Goal: Task Accomplishment & Management: Complete application form

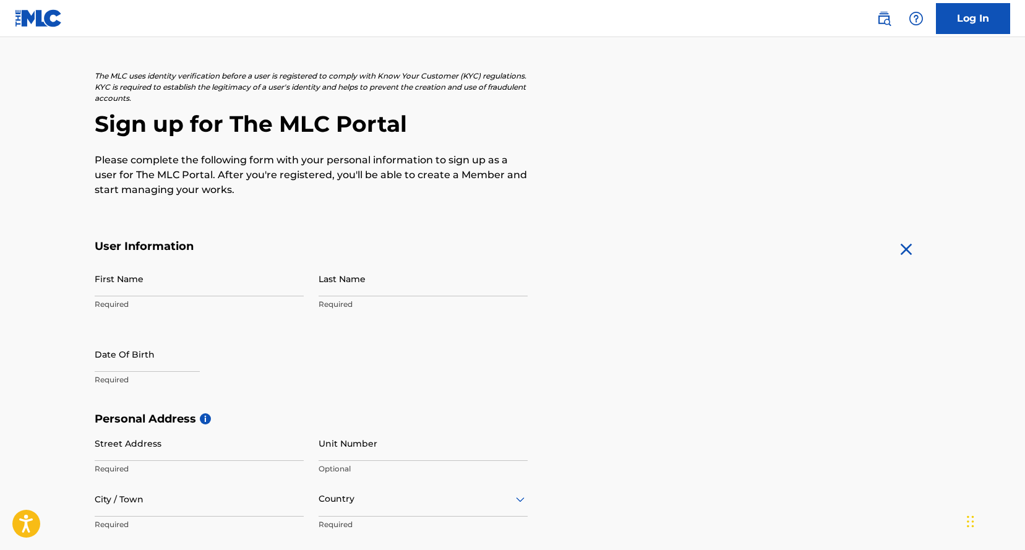
scroll to position [62, 0]
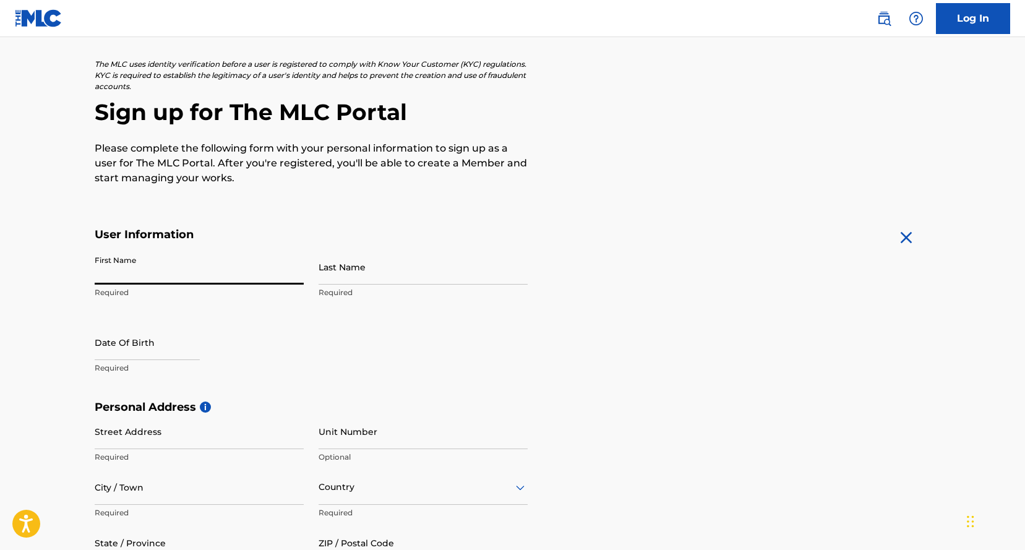
click at [140, 273] on input "First Name" at bounding box center [199, 266] width 209 height 35
type input "[PERSON_NAME]"
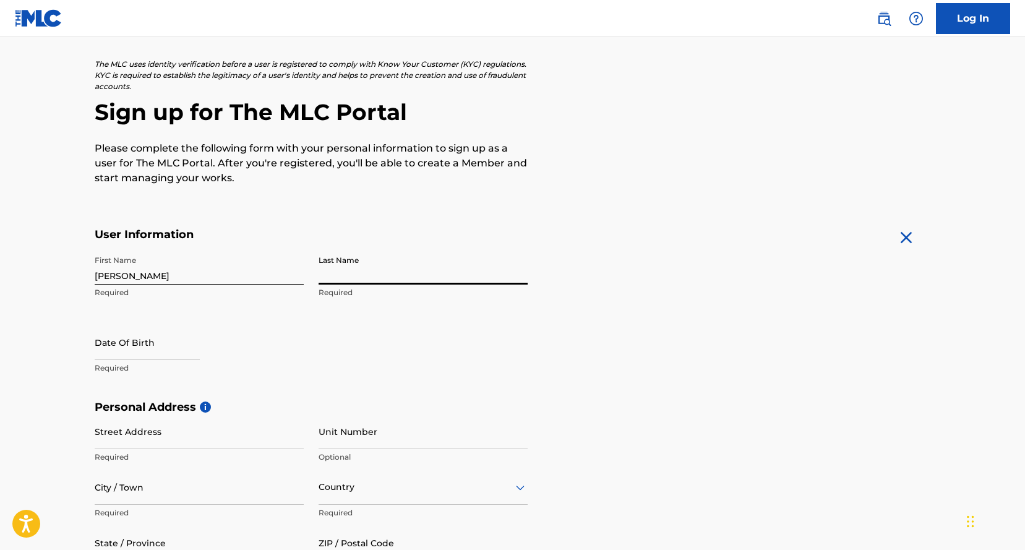
click at [346, 272] on input "Last Name" at bounding box center [423, 266] width 209 height 35
type input "[PERSON_NAME]"
click at [148, 345] on input "text" at bounding box center [147, 342] width 105 height 35
select select "8"
select select "2025"
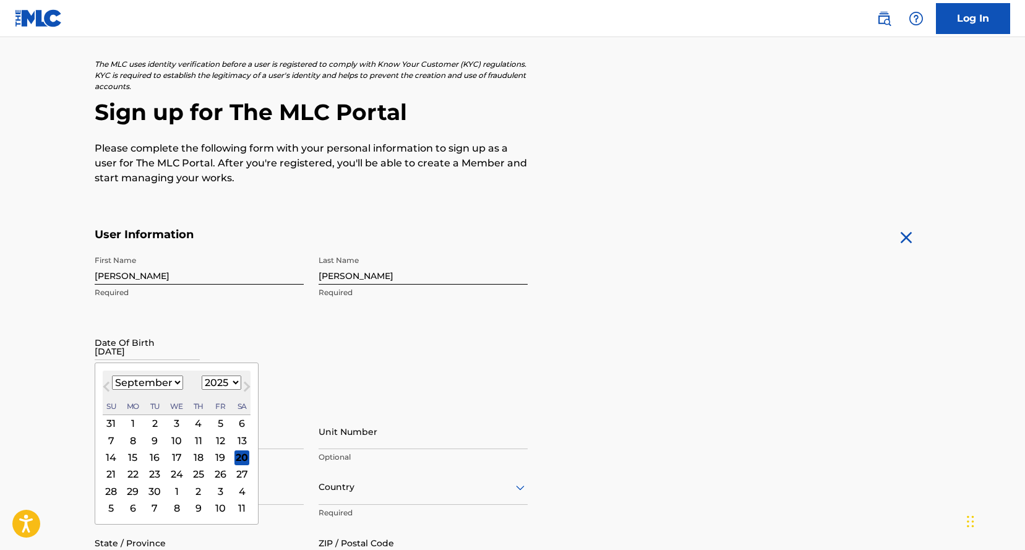
type input "[DATE]"
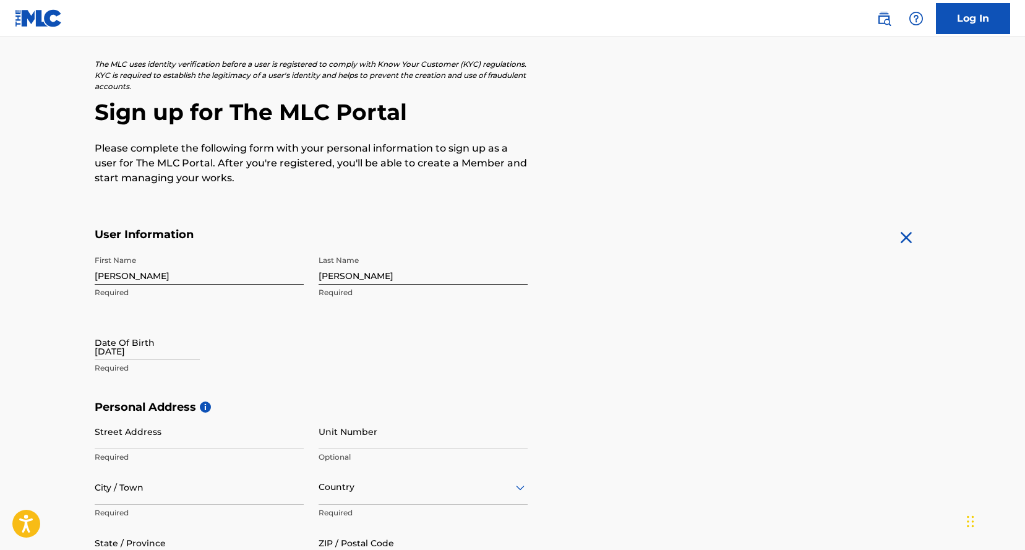
select select "8"
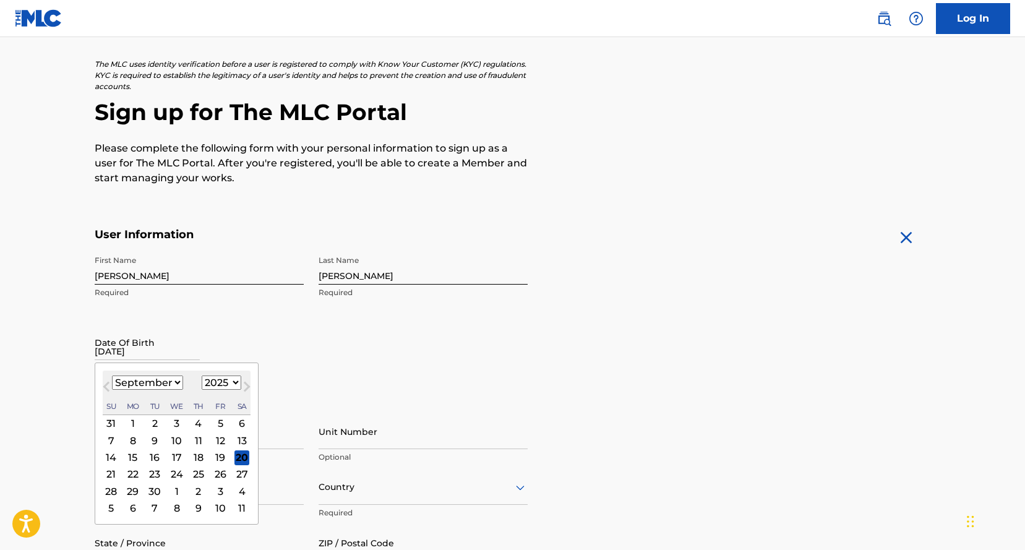
click at [150, 337] on input "[DATE]" at bounding box center [147, 342] width 105 height 35
click at [228, 384] on select "1899 1900 1901 1902 1903 1904 1905 1906 1907 1908 1909 1910 1911 1912 1913 1914…" at bounding box center [222, 383] width 40 height 14
select select "1986"
click at [148, 385] on select "January February March April May June July August September October November De…" at bounding box center [147, 383] width 71 height 14
select select "7"
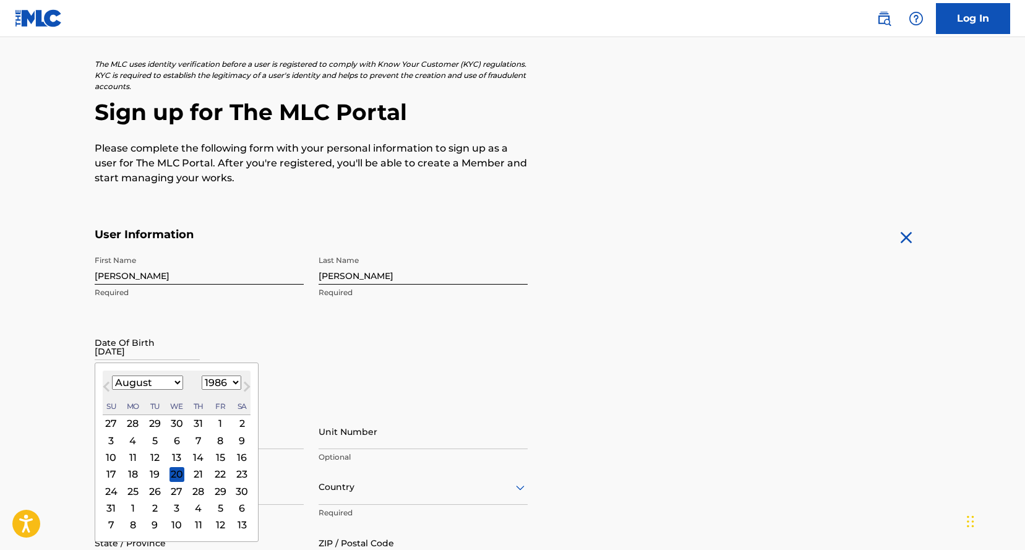
click at [153, 470] on div "19" at bounding box center [154, 473] width 15 height 15
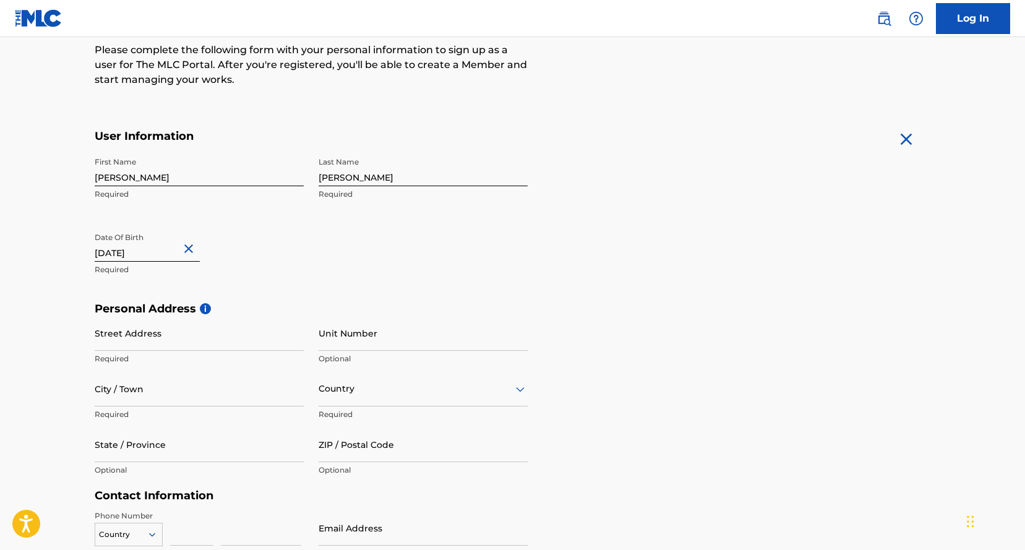
scroll to position [163, 0]
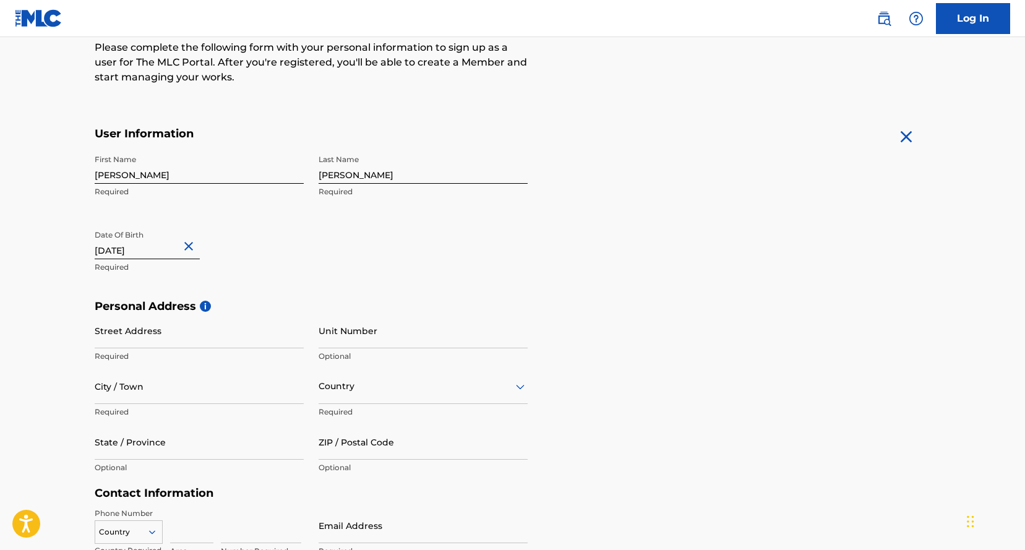
click at [177, 331] on input "Street Address" at bounding box center [199, 330] width 209 height 35
type input "4531 Hollywood Blvd"
type input "Apt 506"
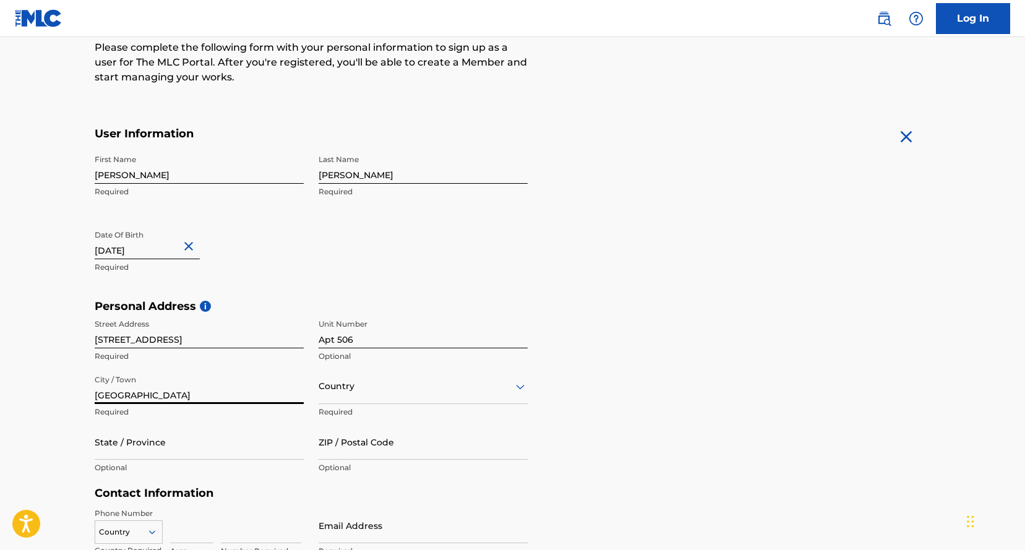
type input "Los Angeles"
type input "u"
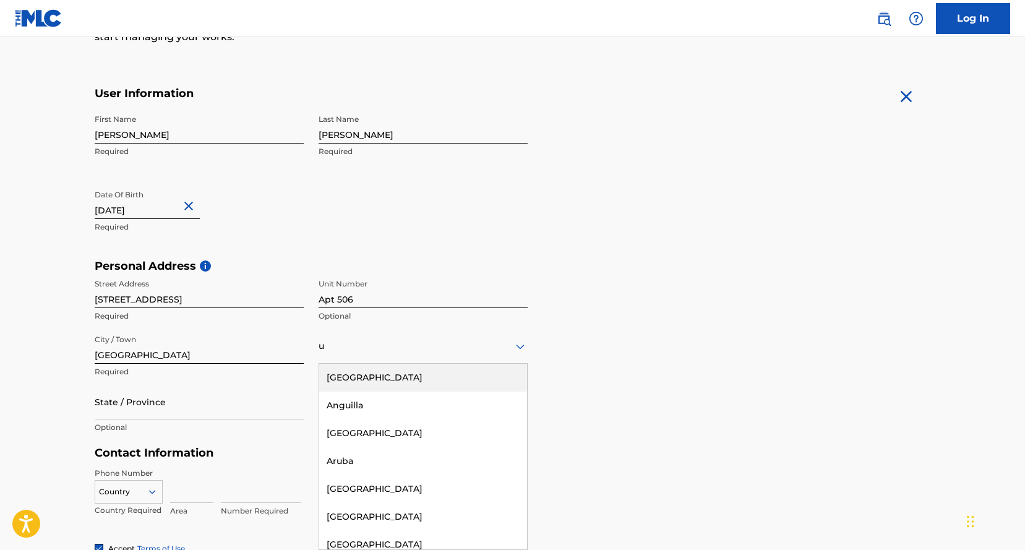
click at [403, 380] on div "United States" at bounding box center [423, 378] width 208 height 28
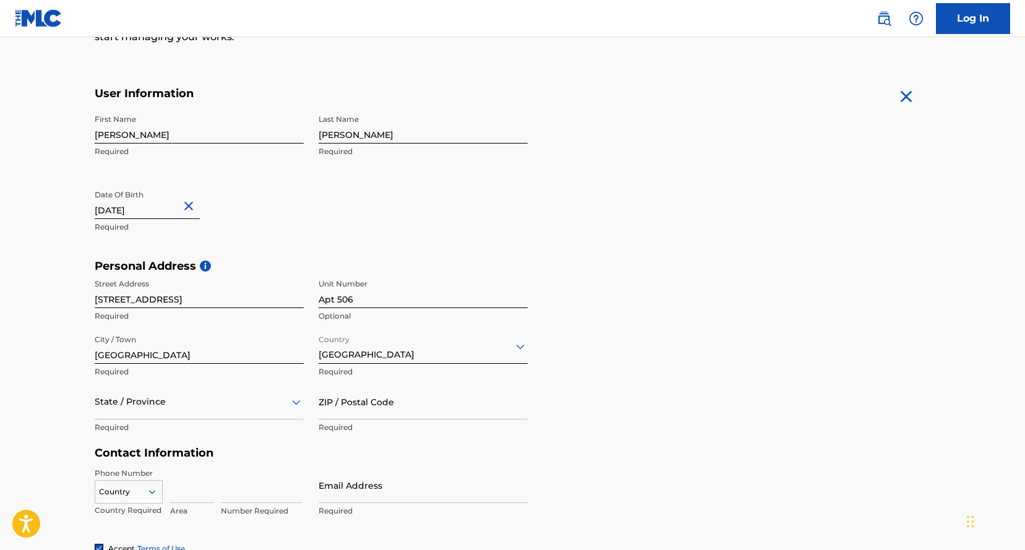
scroll to position [259, 0]
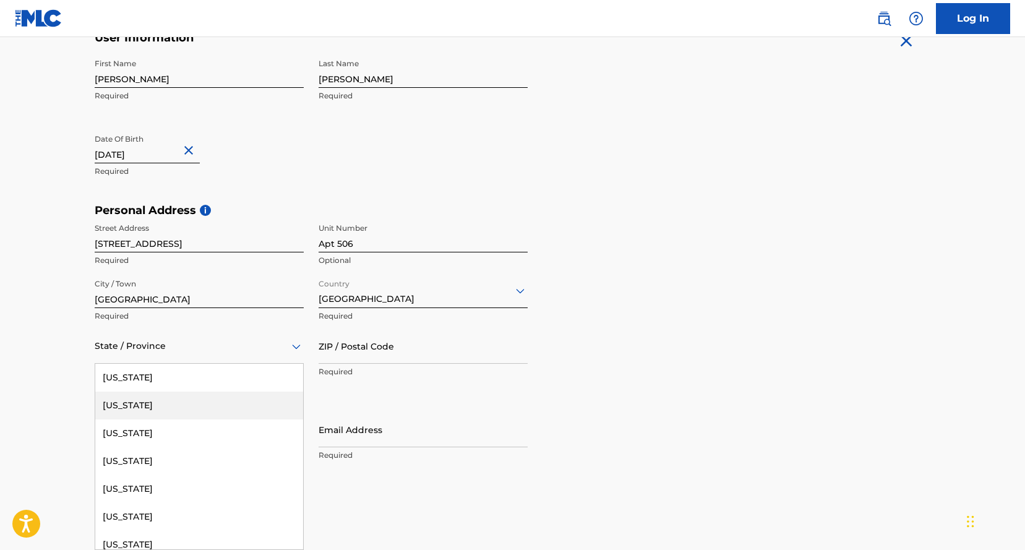
click at [131, 364] on div "Alaska, 2 of 57. 57 results available. Use Up and Down to choose options, press…" at bounding box center [199, 345] width 209 height 35
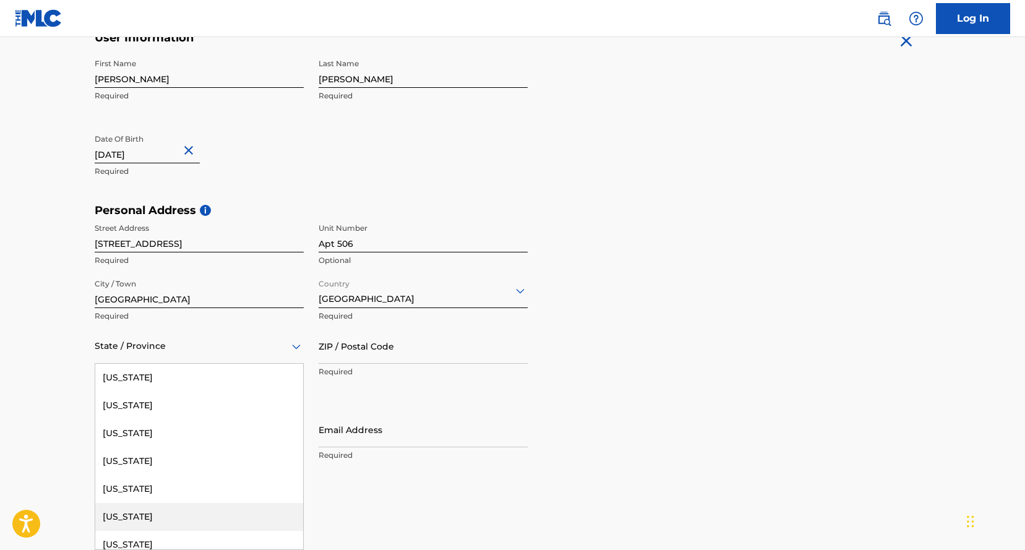
click at [135, 509] on div "California" at bounding box center [199, 517] width 208 height 28
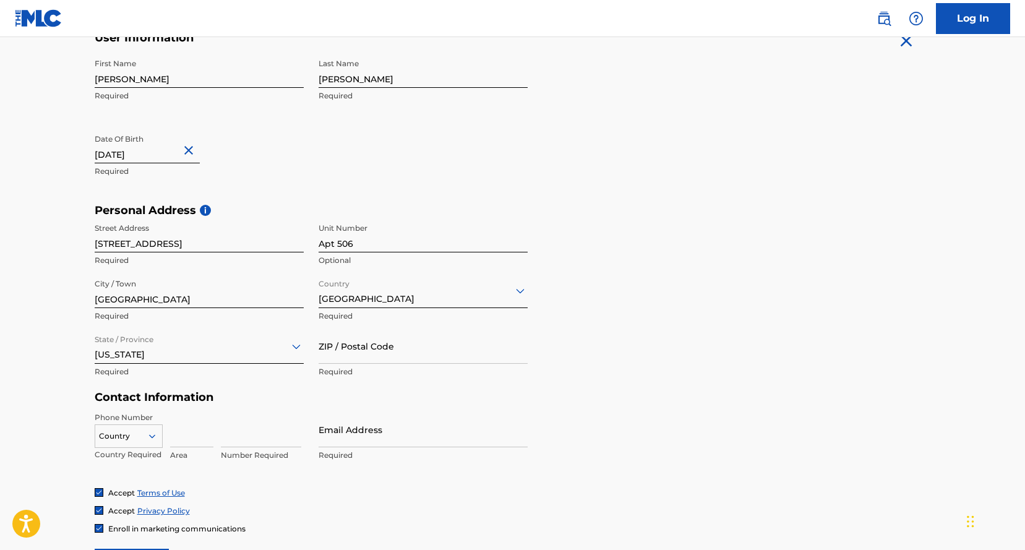
click at [370, 357] on input "ZIP / Postal Code" at bounding box center [423, 345] width 209 height 35
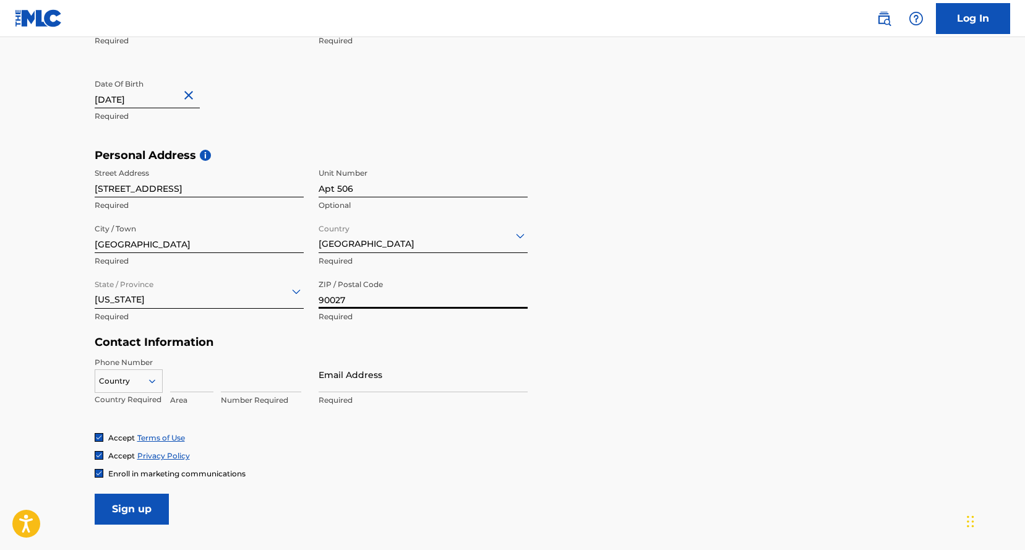
scroll to position [338, 0]
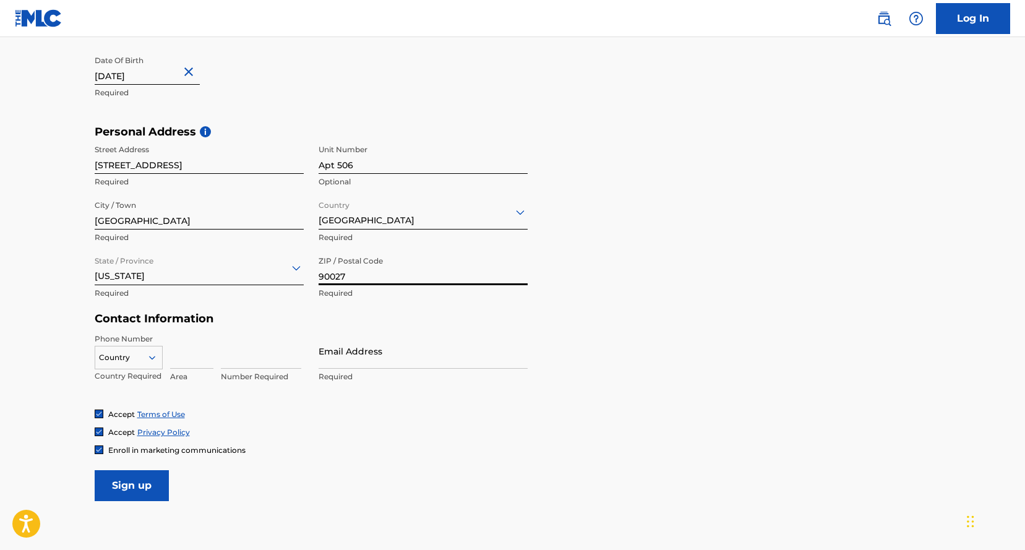
type input "90027"
click at [187, 364] on input at bounding box center [191, 350] width 43 height 35
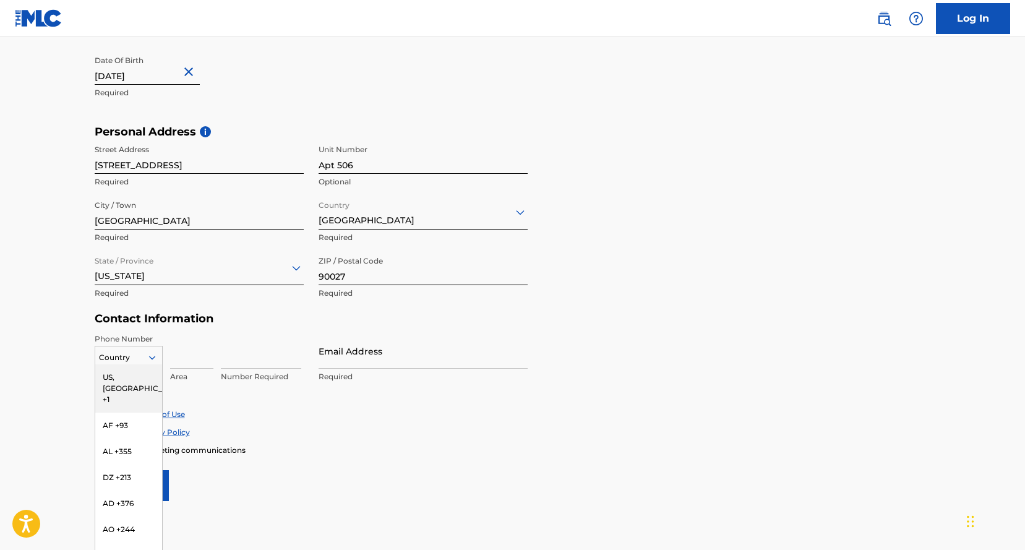
click at [138, 363] on div at bounding box center [128, 358] width 67 height 14
click at [135, 382] on div "US, [GEOGRAPHIC_DATA] +1" at bounding box center [128, 388] width 67 height 48
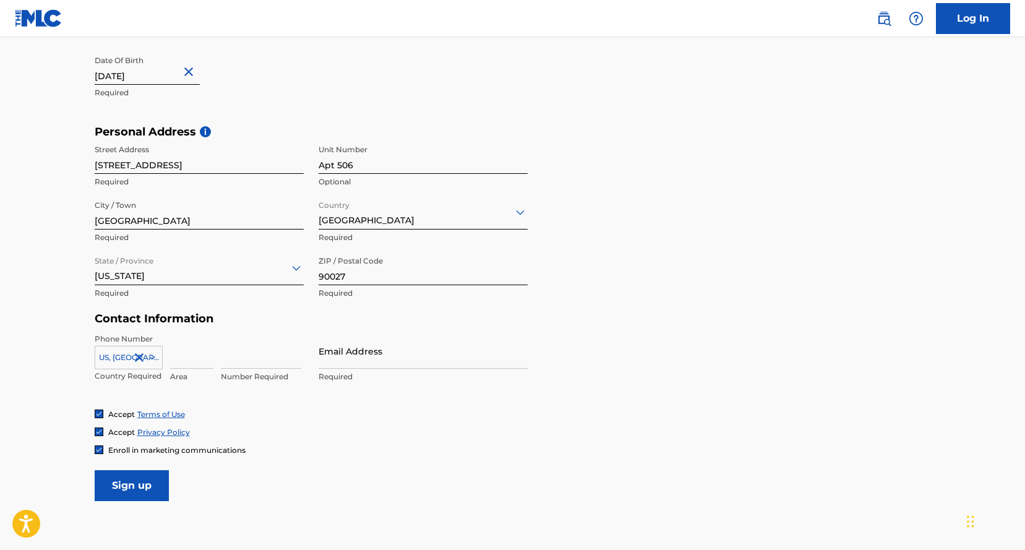
click at [184, 356] on input at bounding box center [191, 350] width 43 height 35
type input "818"
type input "6311273"
click at [435, 350] on input "Email Address" at bounding box center [423, 350] width 209 height 35
type input "[EMAIL_ADDRESS][DOMAIN_NAME]"
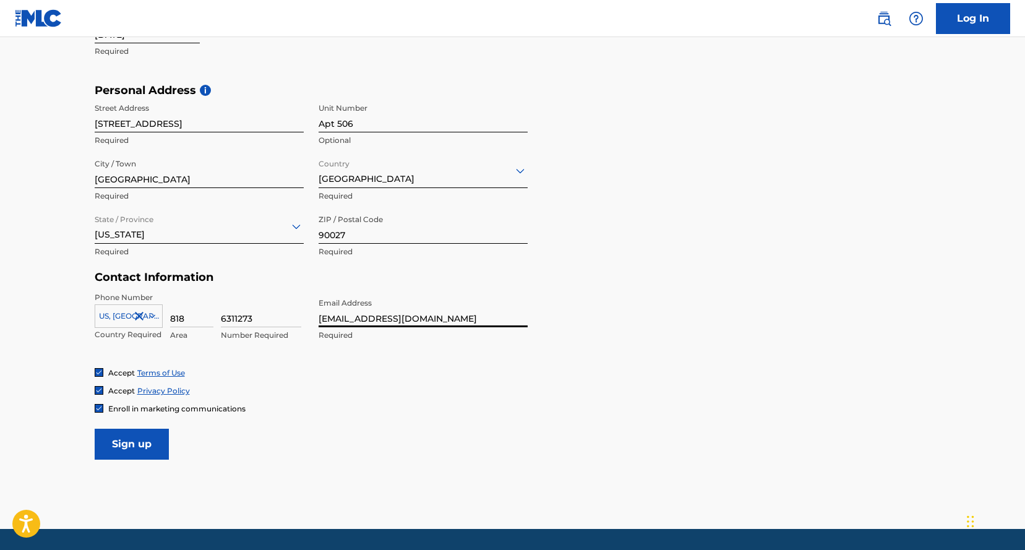
scroll to position [390, 0]
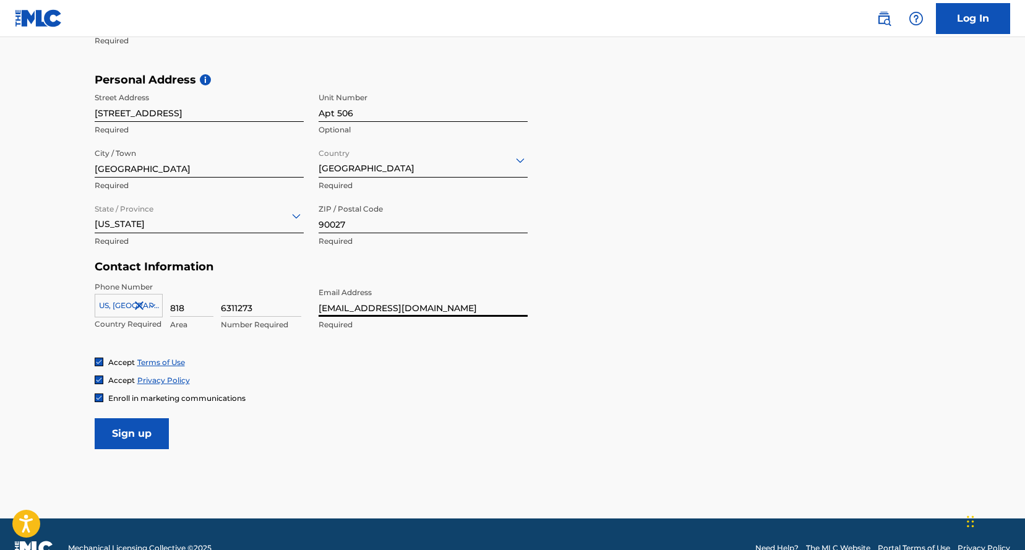
click at [97, 438] on input "Sign up" at bounding box center [132, 433] width 74 height 31
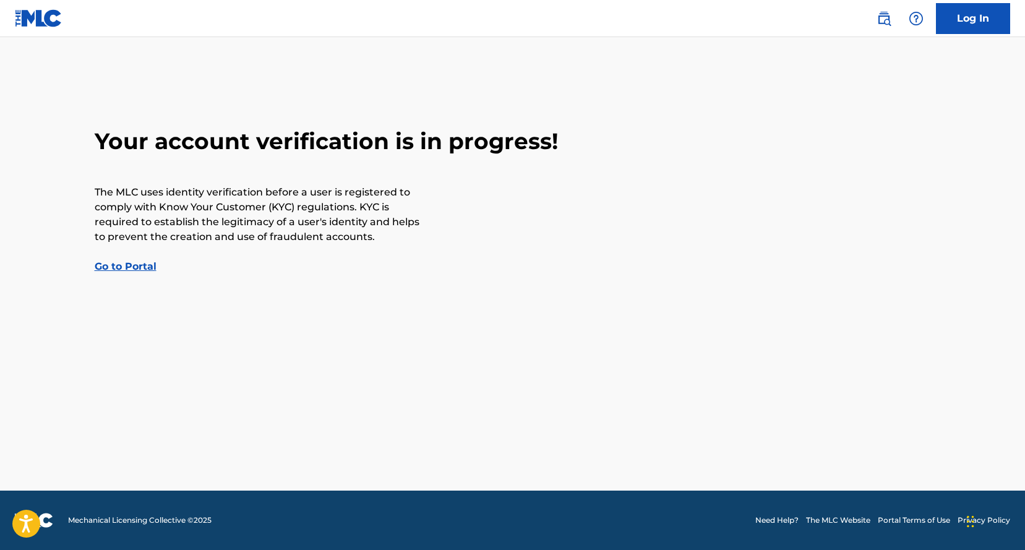
click at [139, 267] on link "Go to Portal" at bounding box center [126, 266] width 62 height 12
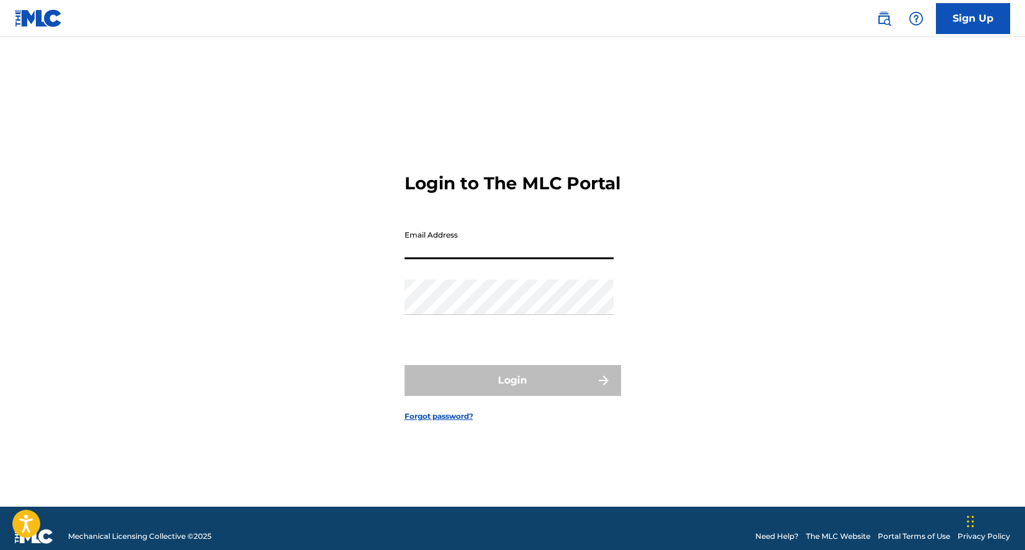
click at [505, 259] on input "Email Address" at bounding box center [509, 241] width 209 height 35
type input "[EMAIL_ADDRESS][DOMAIN_NAME]"
click at [672, 194] on div "Login to The MLC Portal Email Address hozayyy@grlsnd.com Password Login Forgot …" at bounding box center [513, 287] width 866 height 439
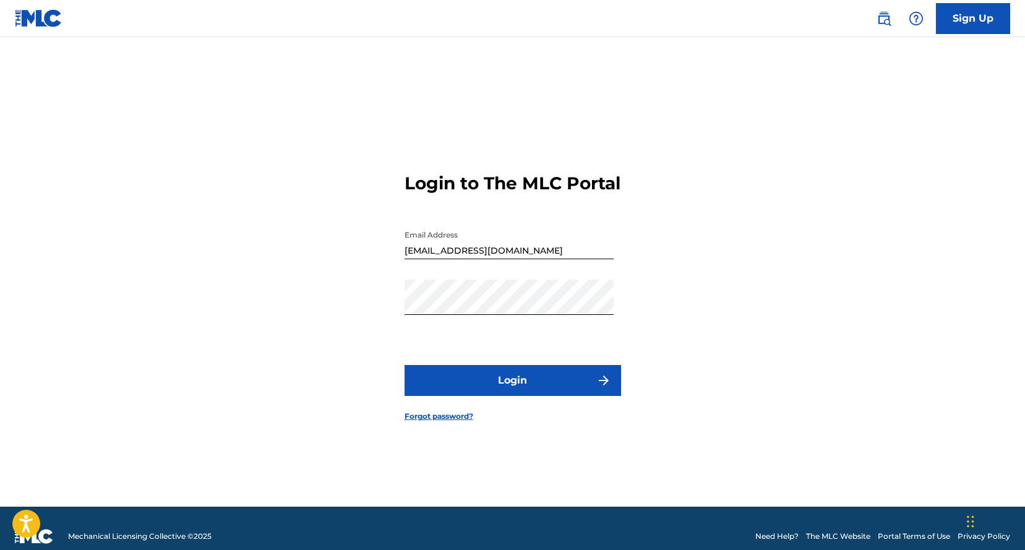
click at [538, 387] on button "Login" at bounding box center [513, 380] width 217 height 31
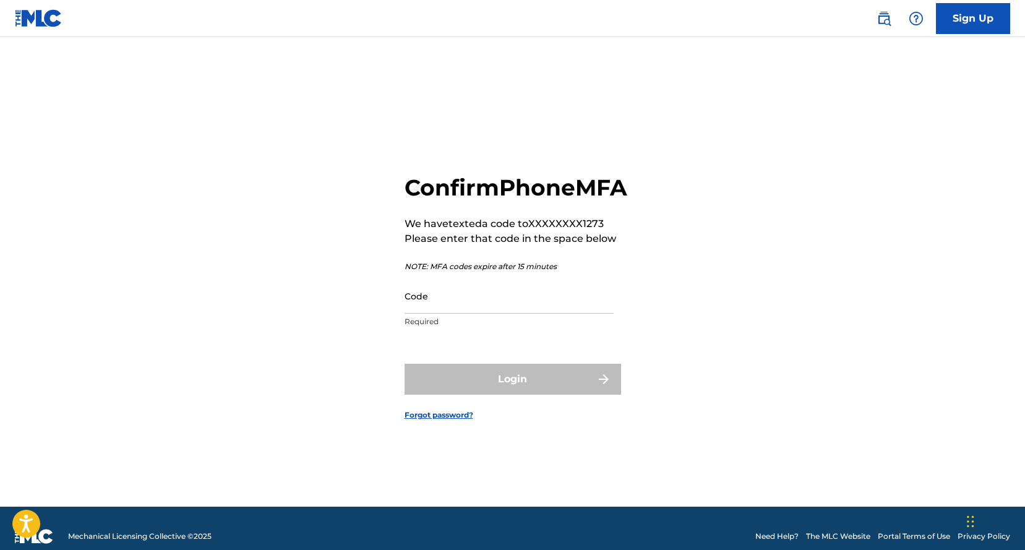
click at [460, 308] on input "Code" at bounding box center [509, 295] width 209 height 35
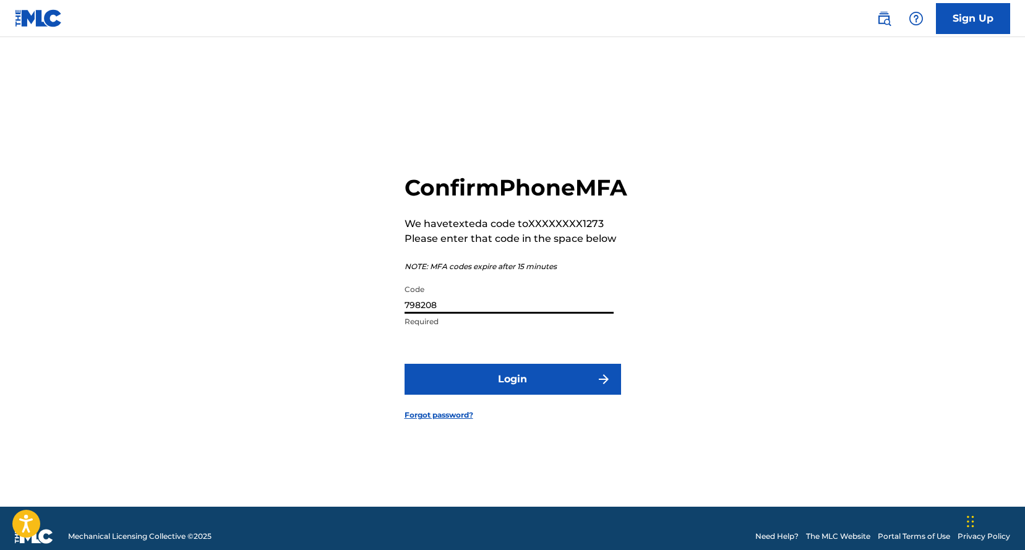
type input "798208"
click at [405, 364] on button "Login" at bounding box center [513, 379] width 217 height 31
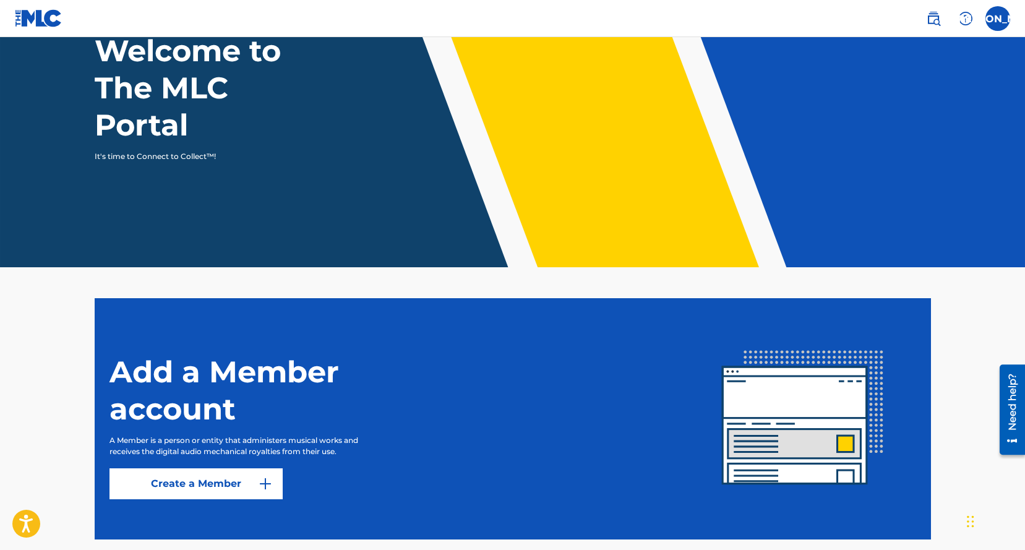
scroll to position [116, 0]
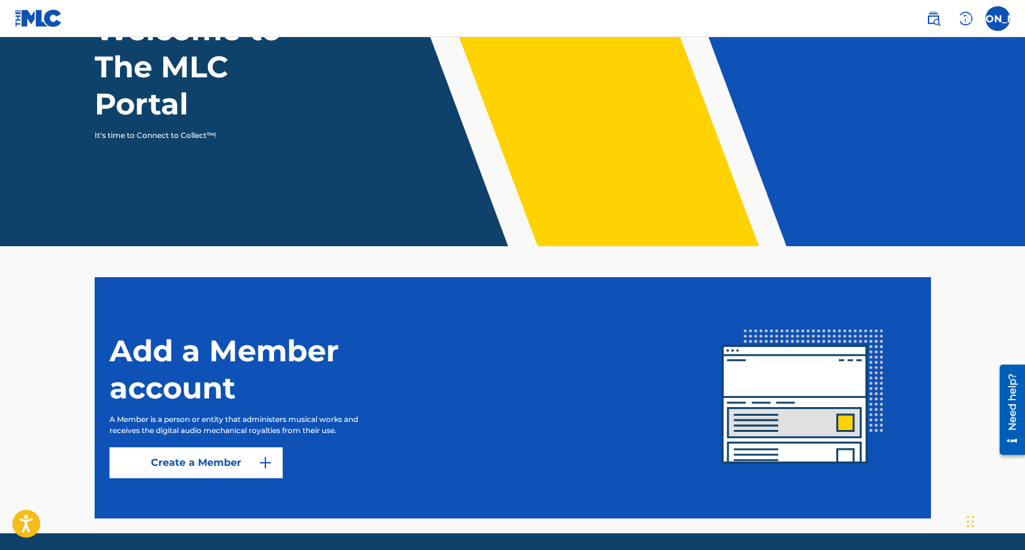
click at [238, 469] on link "Create a Member" at bounding box center [195, 462] width 173 height 31
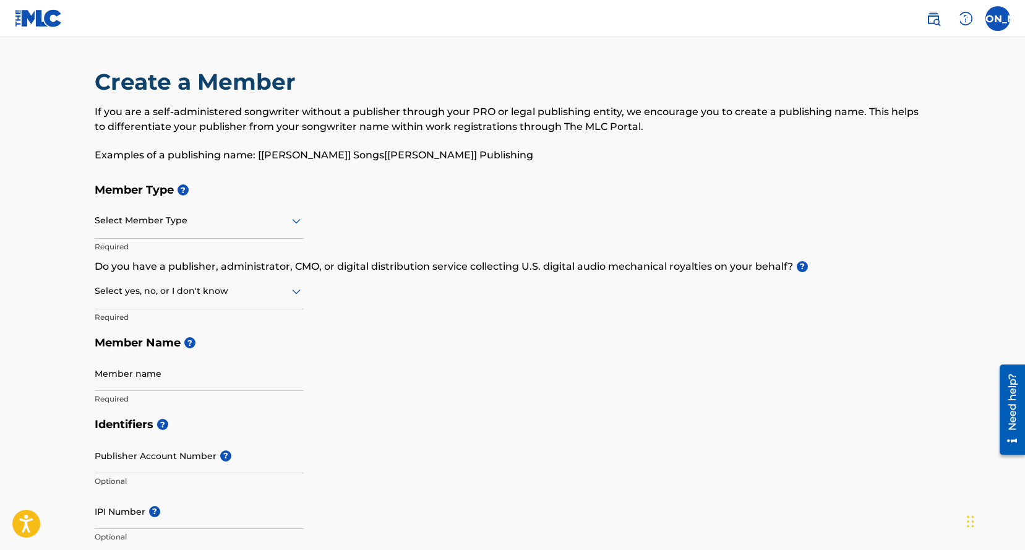
click at [178, 225] on div at bounding box center [199, 220] width 209 height 15
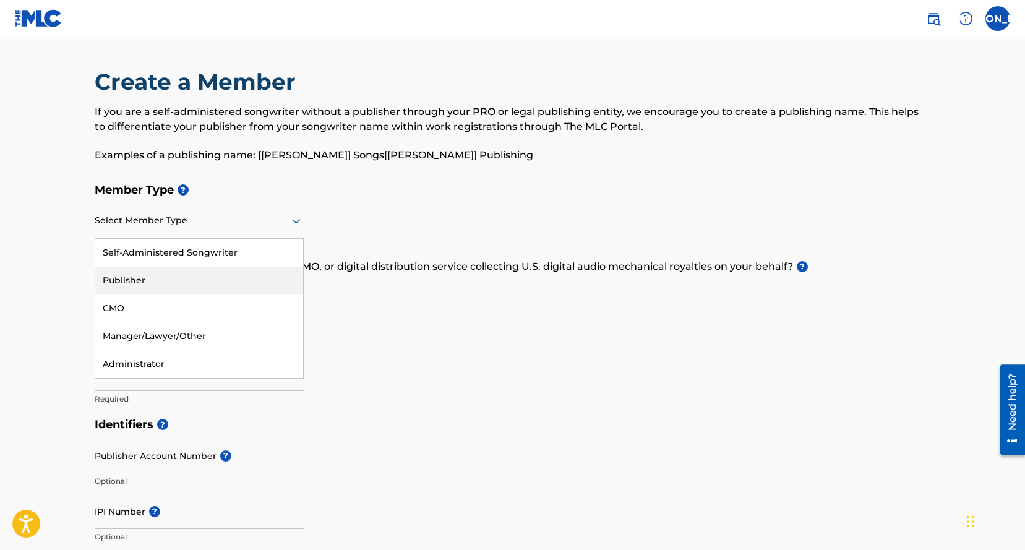
click at [173, 283] on div "Publisher" at bounding box center [199, 281] width 208 height 28
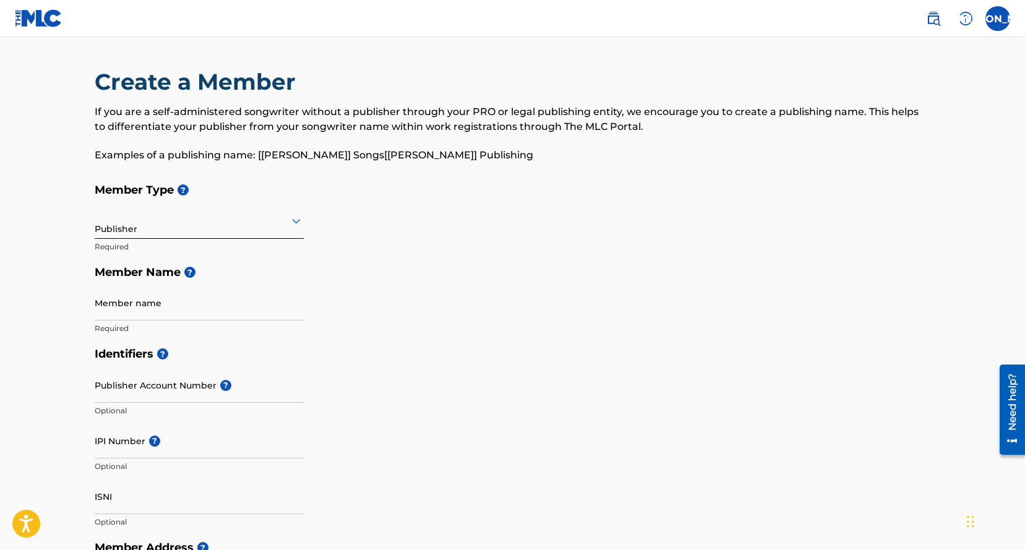
click at [160, 306] on input "Member name" at bounding box center [199, 302] width 209 height 35
type input "GRL SND Records"
click at [184, 398] on input "Publisher Account Number ?" at bounding box center [199, 384] width 209 height 35
click at [155, 316] on input "GRL SND Records" at bounding box center [199, 302] width 209 height 35
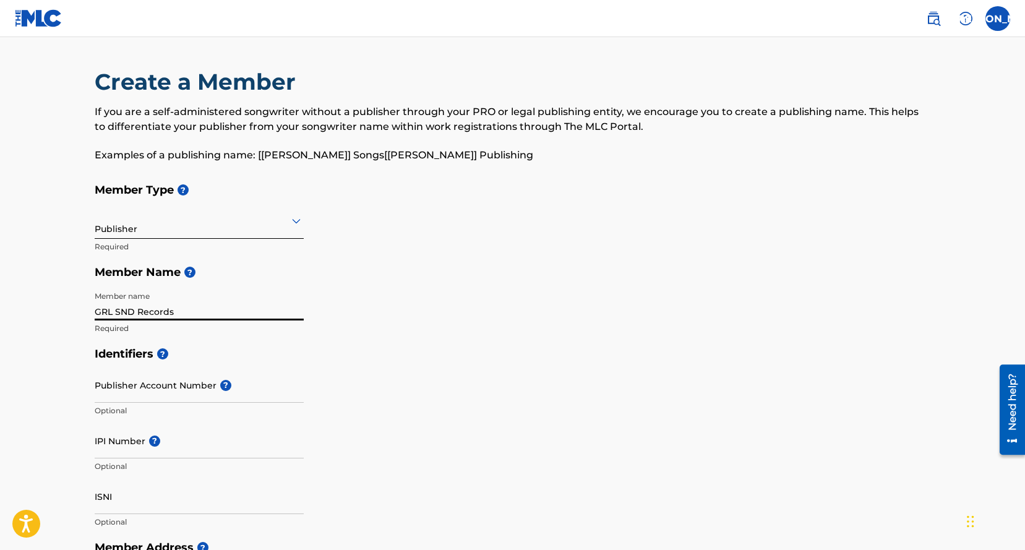
click at [155, 316] on input "GRL SND Records" at bounding box center [199, 302] width 209 height 35
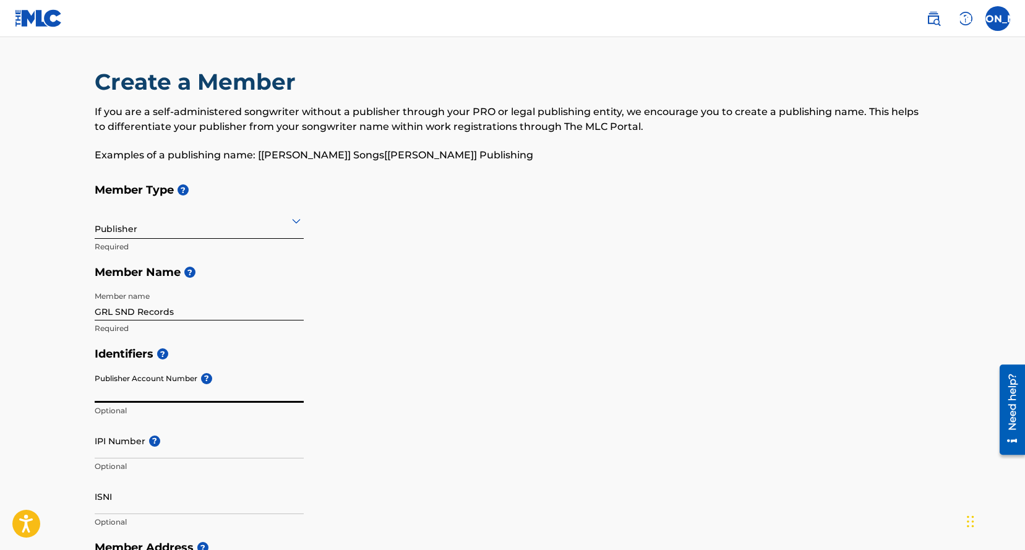
click at [162, 385] on input "Publisher Account Number ?" at bounding box center [199, 384] width 209 height 35
type input "6392404"
click at [124, 440] on input "IPI Number ?" at bounding box center [199, 440] width 209 height 35
click at [263, 364] on h5 "Identifiers ?" at bounding box center [513, 354] width 836 height 27
click at [126, 395] on input "6392404" at bounding box center [199, 384] width 209 height 35
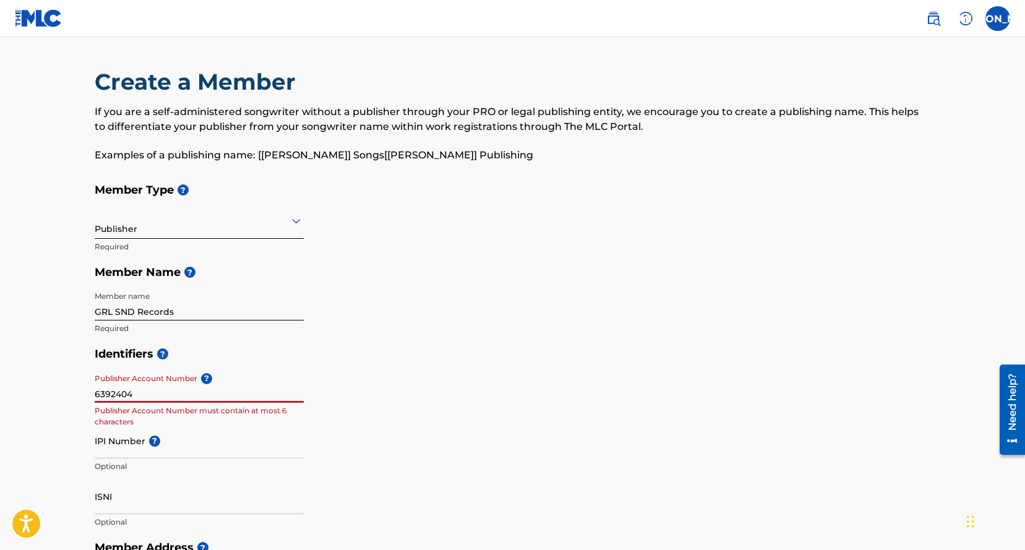
click at [126, 395] on input "6392404" at bounding box center [199, 384] width 209 height 35
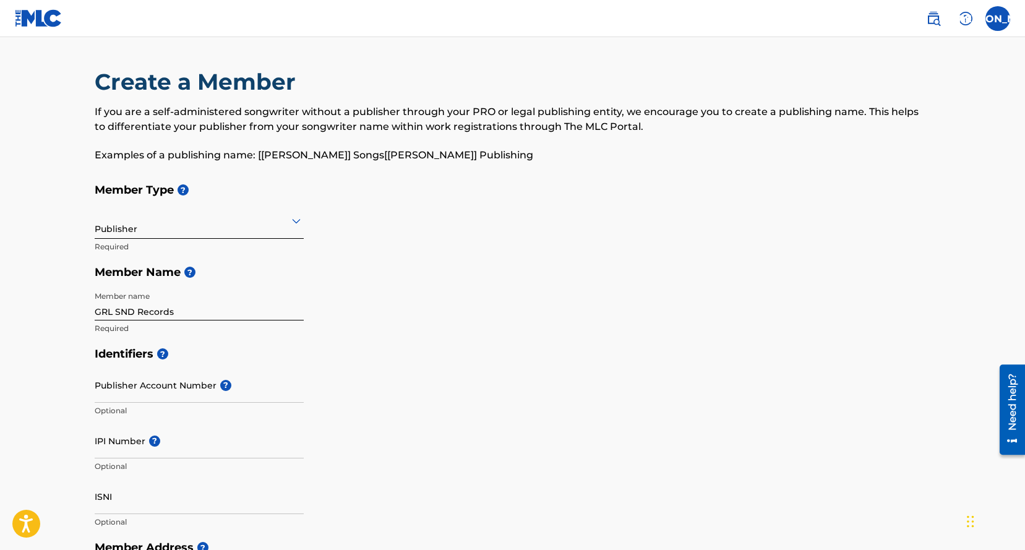
click at [394, 415] on div "Identifiers ? Publisher Account Number ? Optional IPI Number ? Optional ISNI Op…" at bounding box center [513, 438] width 836 height 194
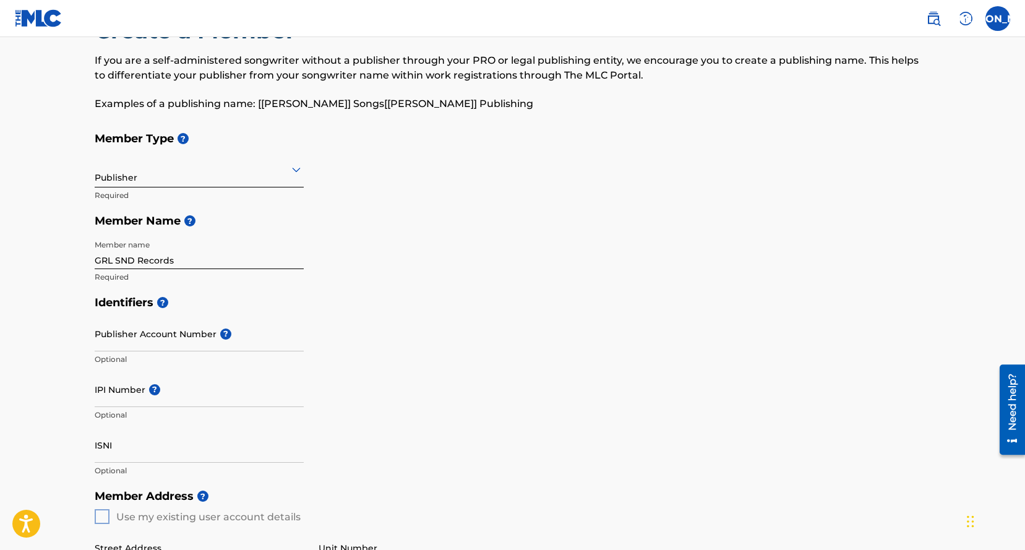
scroll to position [53, 0]
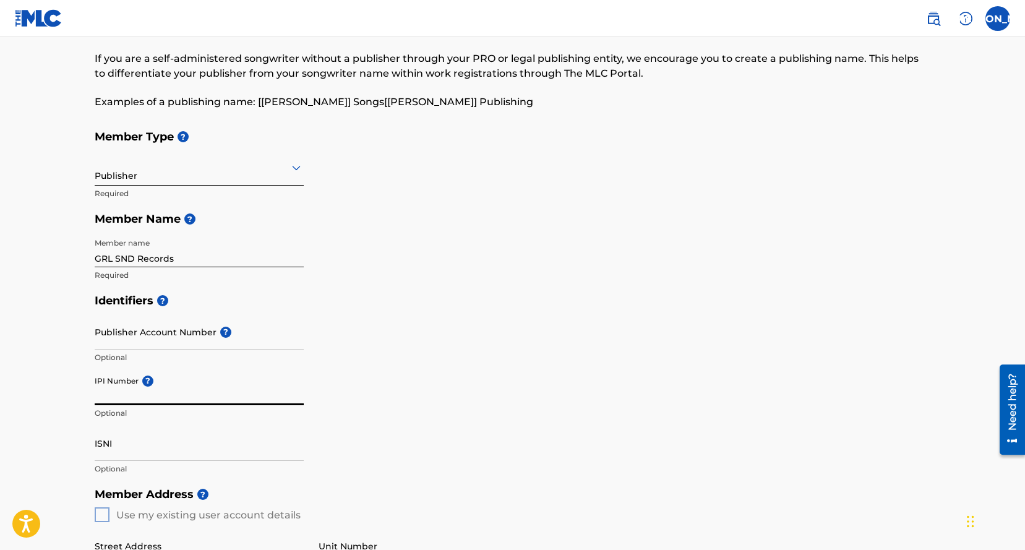
click at [126, 387] on input "IPI Number ?" at bounding box center [199, 387] width 209 height 35
type input "1094013975"
click at [341, 350] on div "Identifiers ? Publisher Account Number ? Optional IPI Number ? 1094013975 Optio…" at bounding box center [513, 385] width 836 height 194
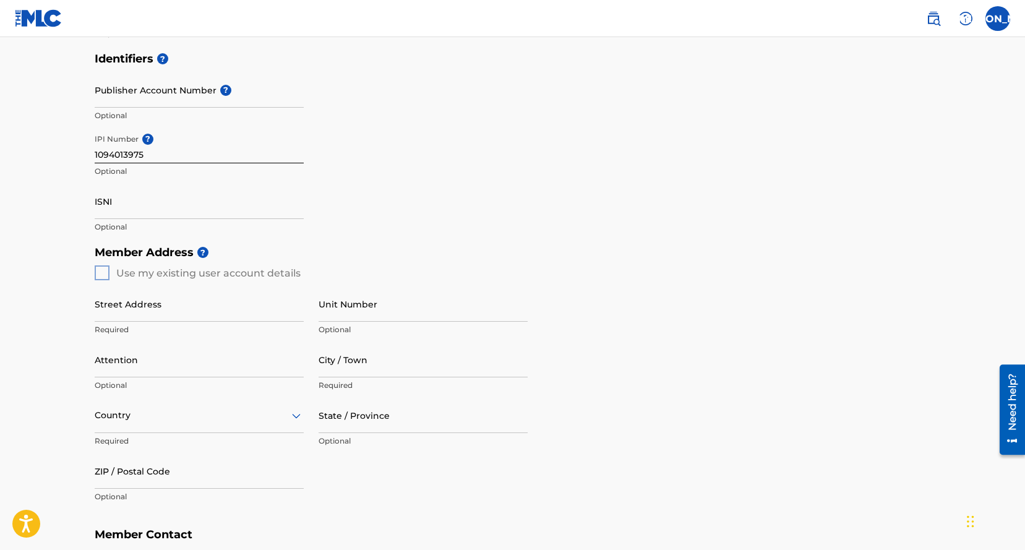
scroll to position [296, 0]
click at [153, 281] on div "Street Address Required Unit Number Optional Attention Optional City / Town Req…" at bounding box center [311, 396] width 433 height 235
click at [150, 306] on input "Street Address" at bounding box center [199, 302] width 209 height 35
type input "1932 Hillhurst Ave"
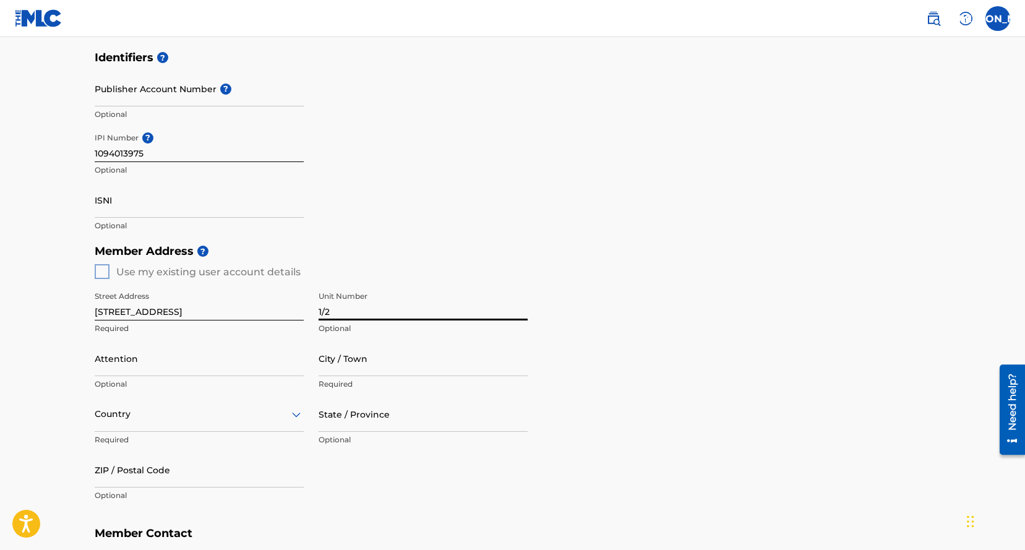
type input "1/2"
click at [144, 365] on input "Attention" at bounding box center [199, 358] width 209 height 35
type input "Jose Arce"
click at [337, 369] on input "City / Town" at bounding box center [423, 358] width 209 height 35
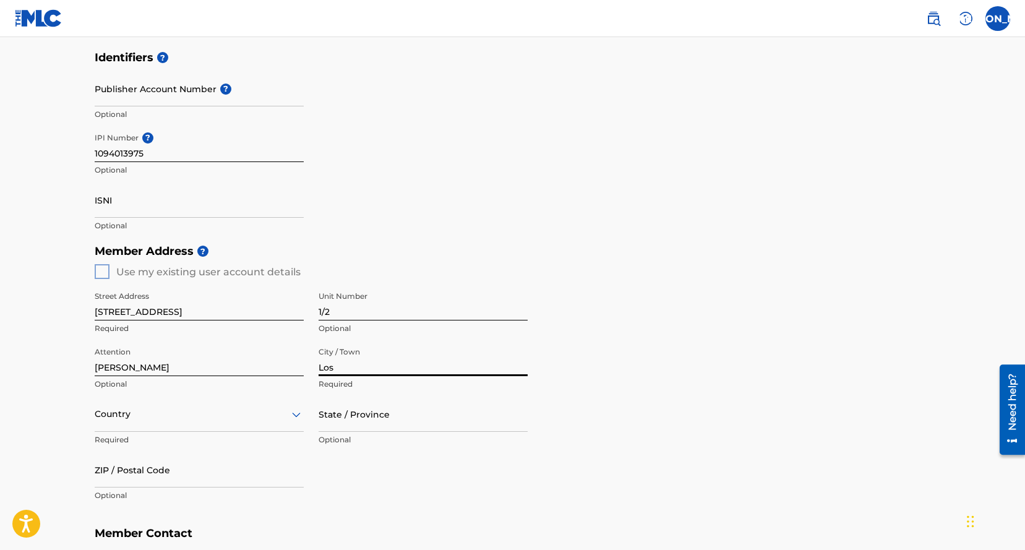
type input "Los Angeles"
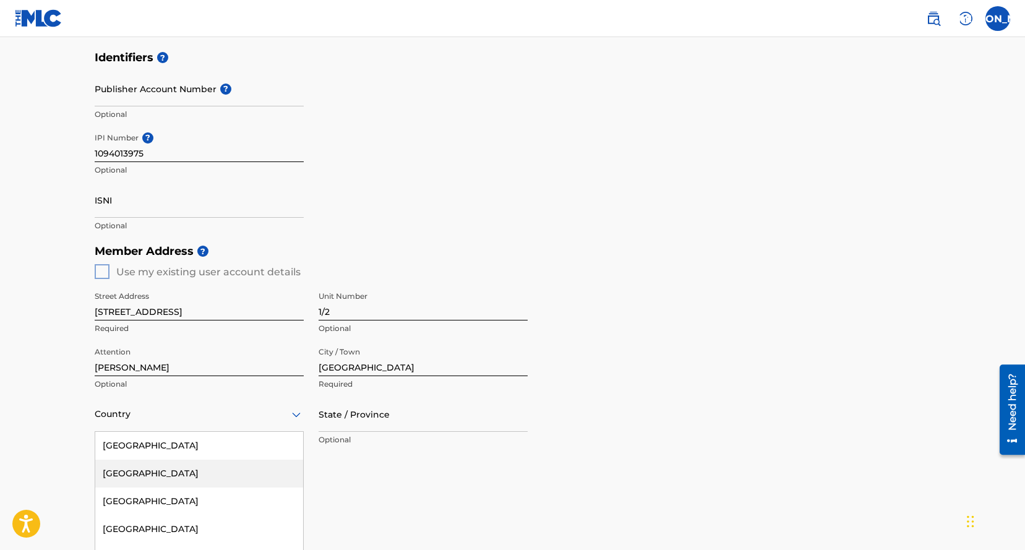
click at [117, 416] on div "Afghanistan, 2 of 223. 223 results available. Use Up and Down to choose options…" at bounding box center [199, 414] width 209 height 35
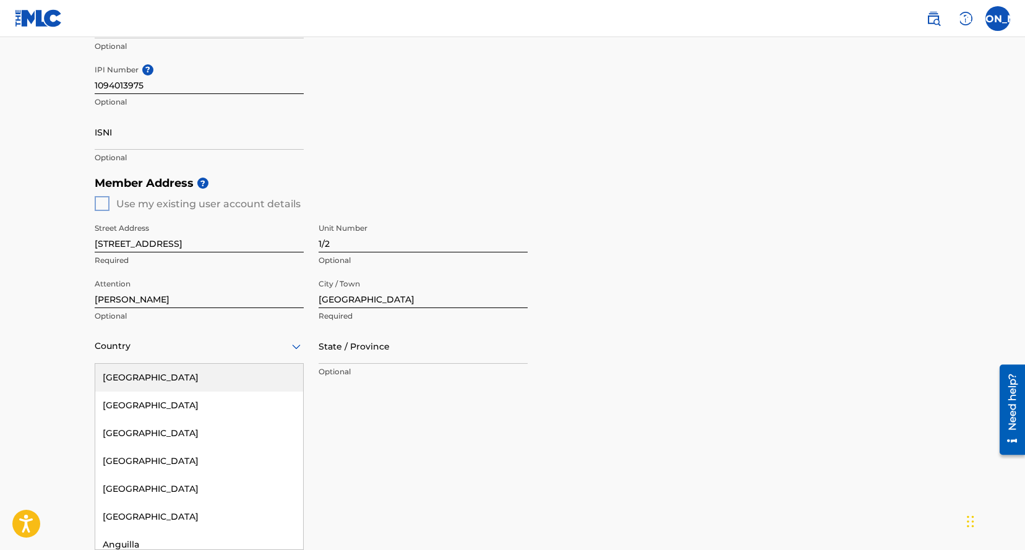
click at [153, 372] on div "United States" at bounding box center [199, 378] width 208 height 28
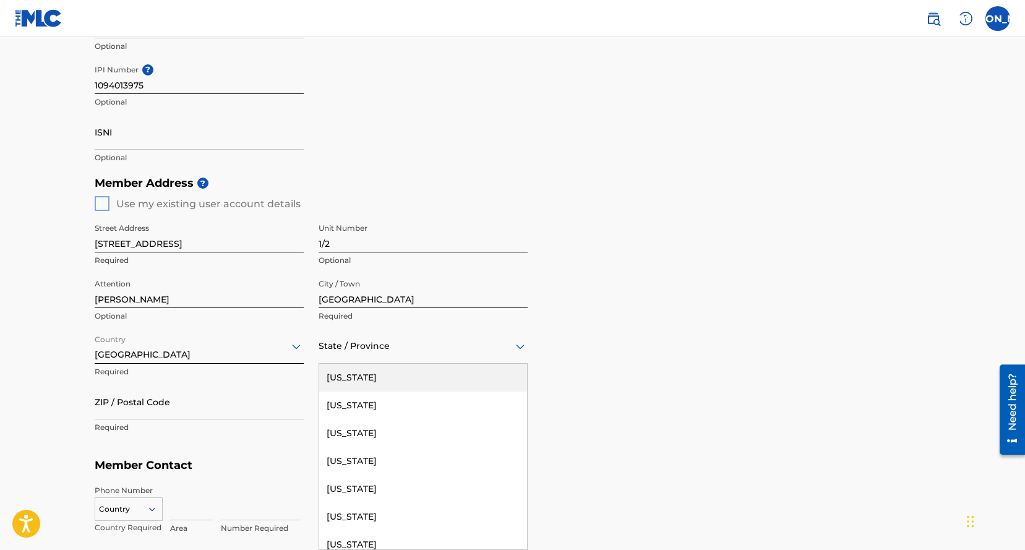
click at [353, 358] on div "State / Province" at bounding box center [423, 345] width 209 height 35
click at [359, 348] on div at bounding box center [423, 345] width 209 height 15
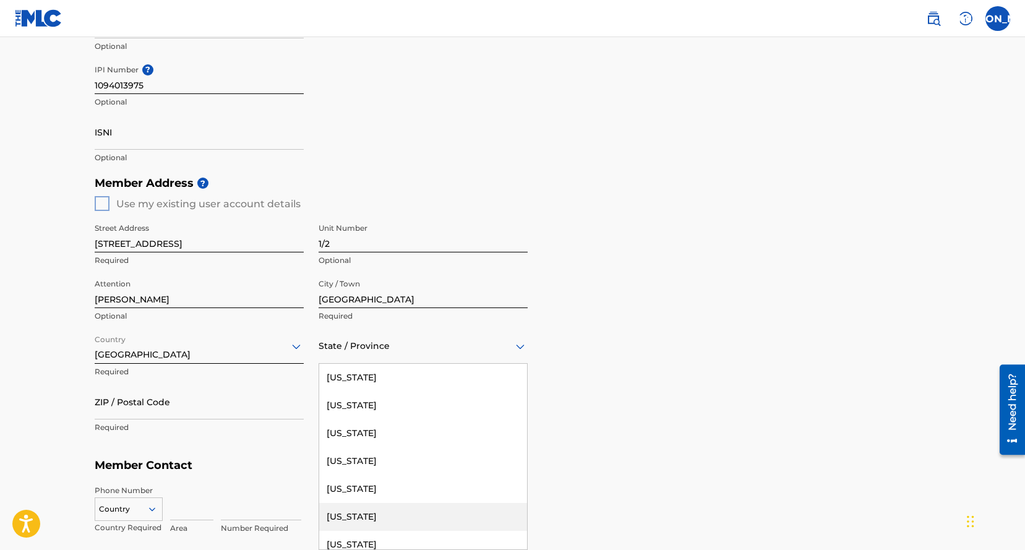
click at [343, 520] on div "California" at bounding box center [423, 517] width 208 height 28
click at [194, 410] on input "ZIP / Postal Code" at bounding box center [199, 401] width 209 height 35
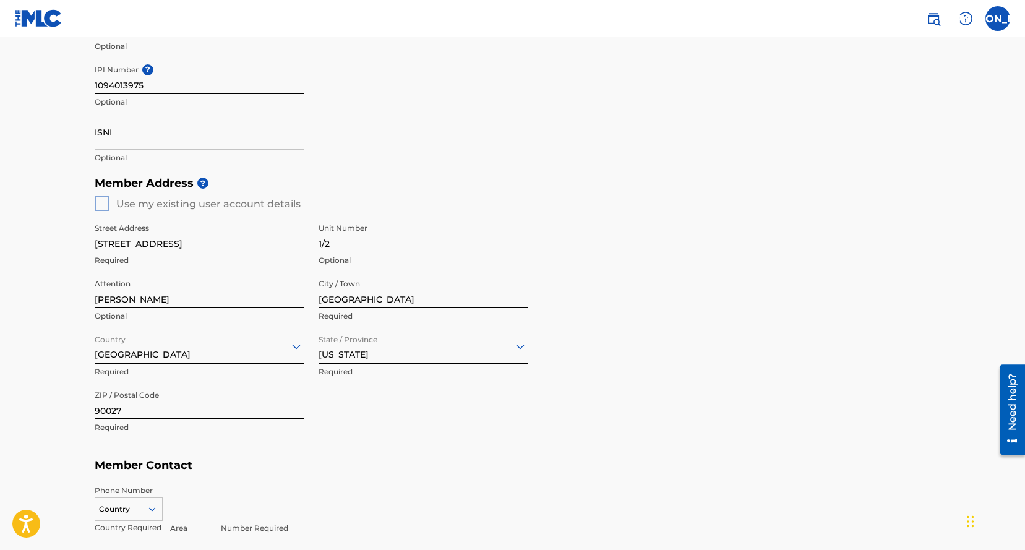
type input "90027"
click at [442, 439] on div "Street Address 1932 Hillhurst Ave Required Unit Number 1/2 Optional Attention J…" at bounding box center [311, 328] width 433 height 235
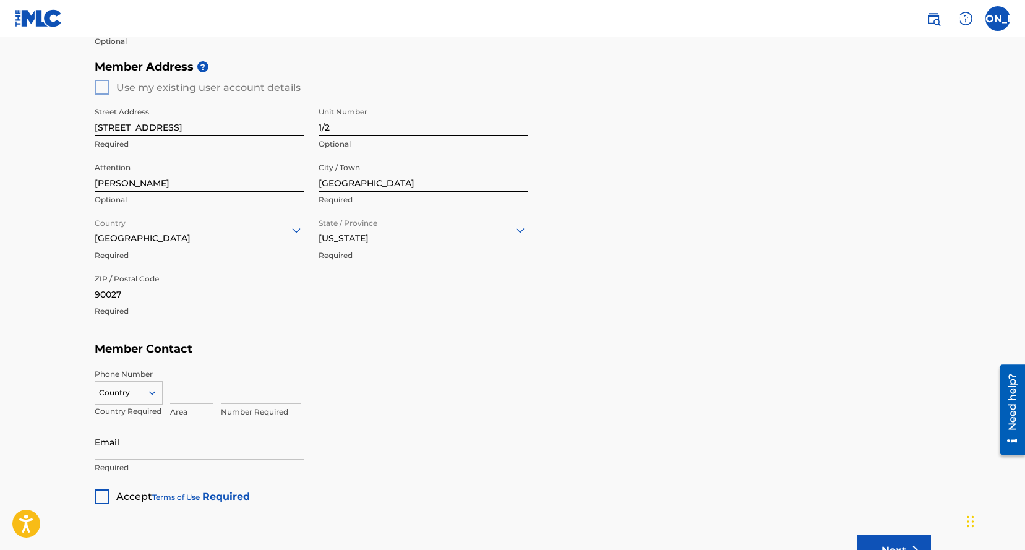
click at [184, 396] on input at bounding box center [191, 386] width 43 height 35
type input "818"
click at [257, 395] on input at bounding box center [261, 386] width 80 height 35
type input "6311273"
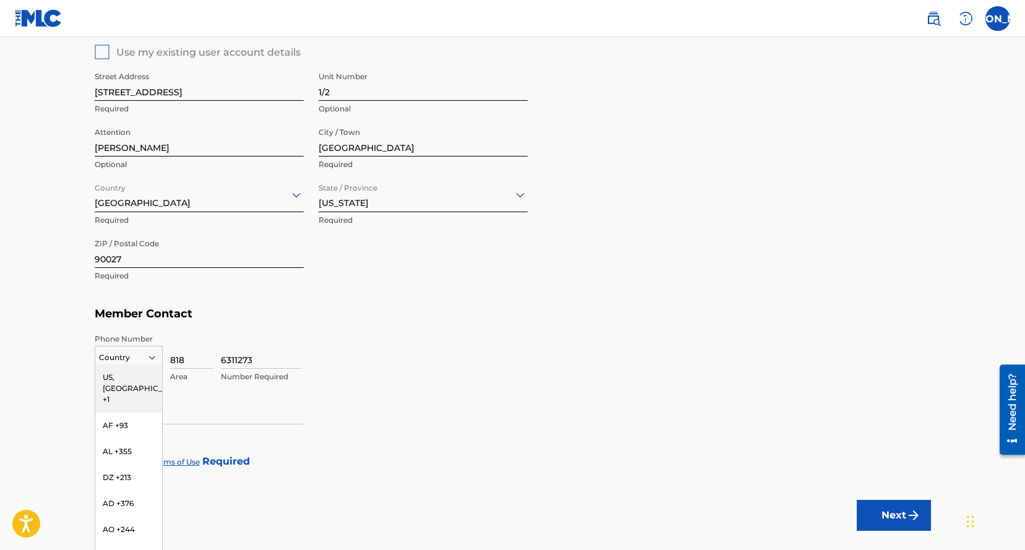
click at [124, 364] on div "US, CA +1, 1 of 216. 216 results available. Use Up and Down to choose options, …" at bounding box center [129, 355] width 68 height 19
click at [129, 383] on div "US, [GEOGRAPHIC_DATA] +1" at bounding box center [128, 388] width 67 height 48
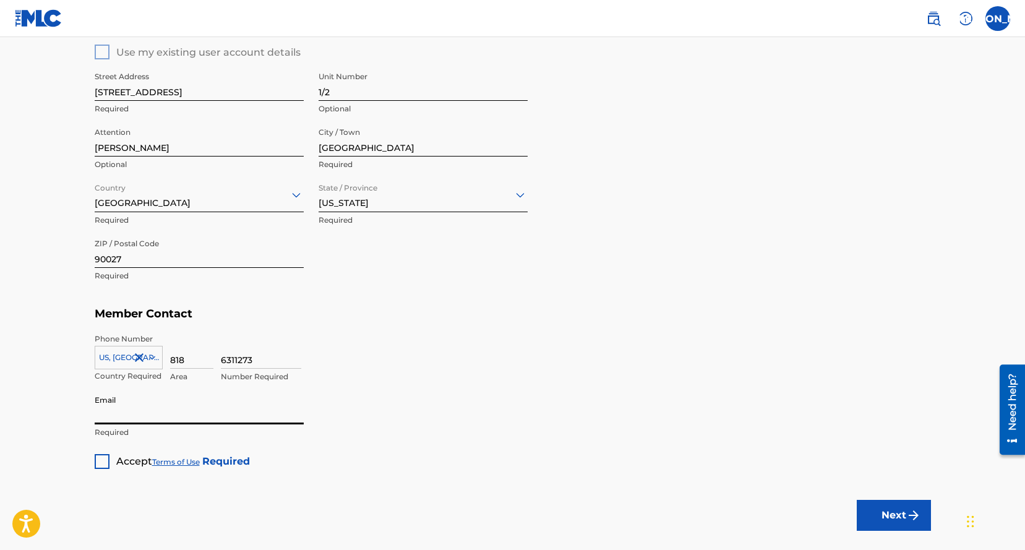
click at [142, 410] on input "Email" at bounding box center [199, 406] width 209 height 35
type input "[EMAIL_ADDRESS][DOMAIN_NAME]"
click at [100, 461] on div at bounding box center [102, 461] width 15 height 15
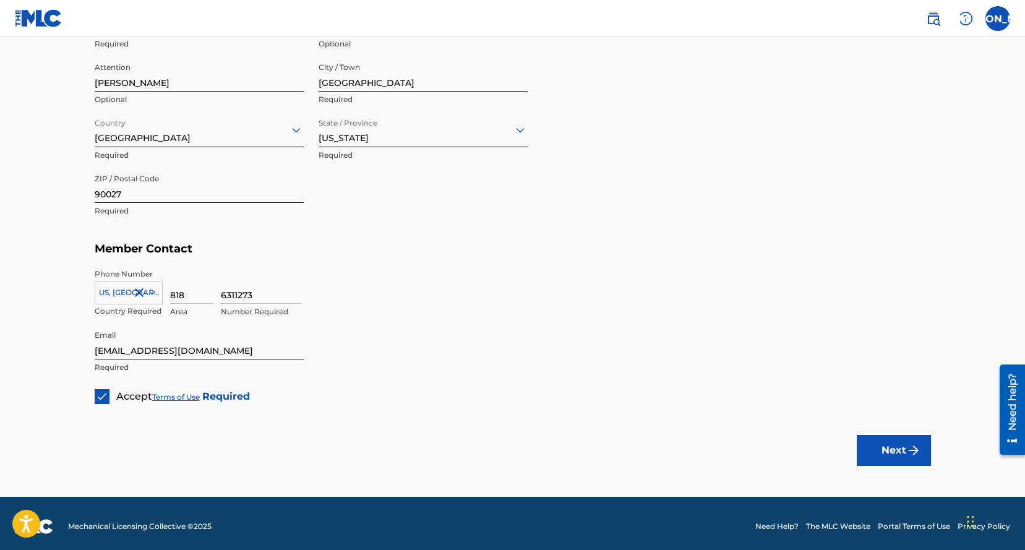
scroll to position [585, 0]
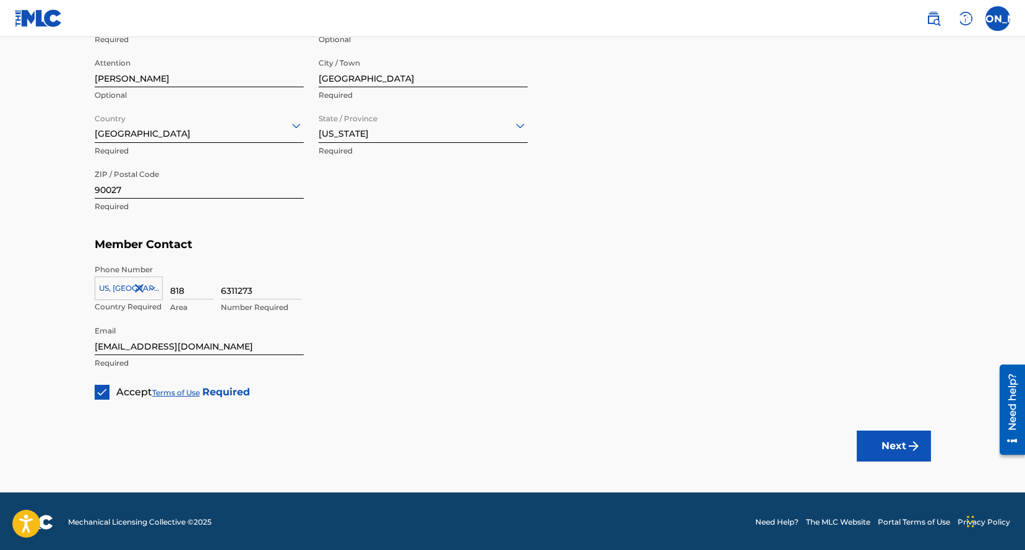
click at [901, 448] on button "Next" at bounding box center [894, 446] width 74 height 31
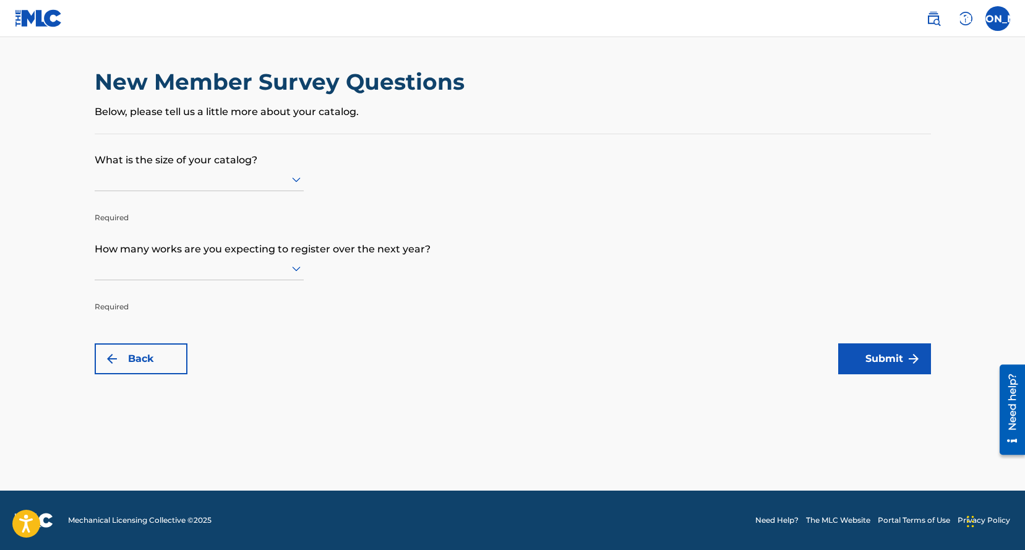
click at [289, 174] on icon at bounding box center [296, 179] width 15 height 15
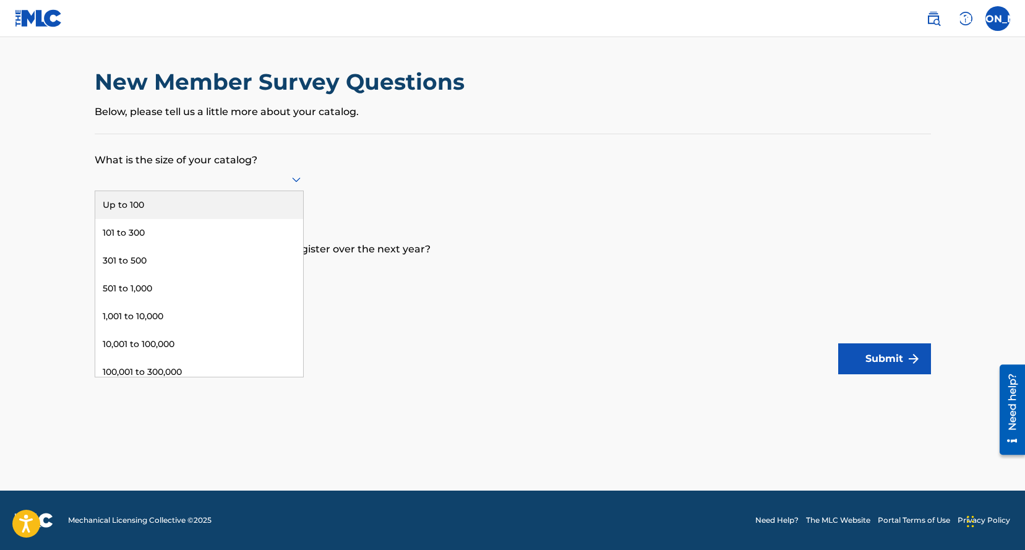
click at [194, 122] on div "New Member Survey Questions Below, please tell us a little more about your cata…" at bounding box center [513, 101] width 836 height 66
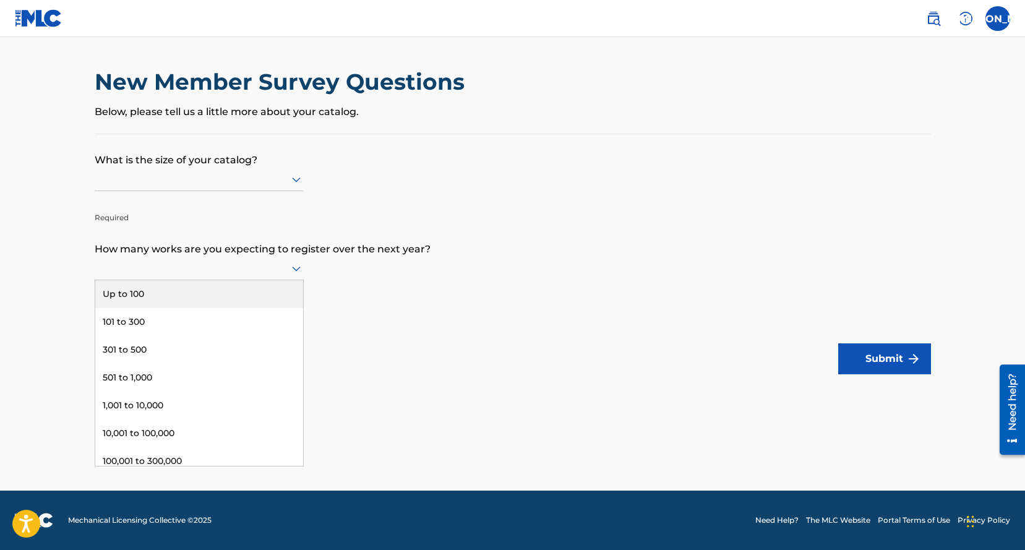
click at [289, 273] on icon at bounding box center [296, 268] width 15 height 15
click at [249, 285] on div "Up to 100" at bounding box center [199, 294] width 208 height 28
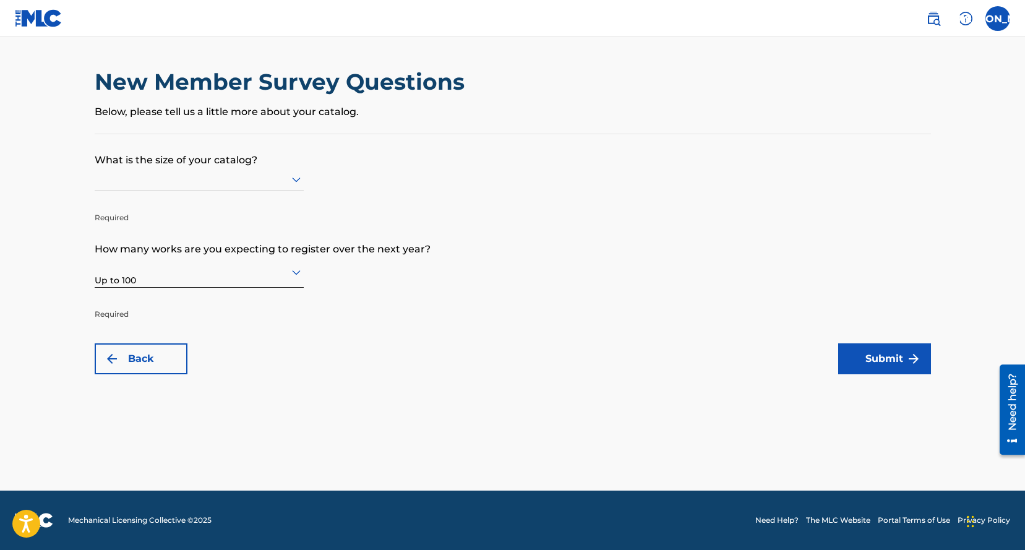
click at [268, 180] on div at bounding box center [199, 178] width 209 height 15
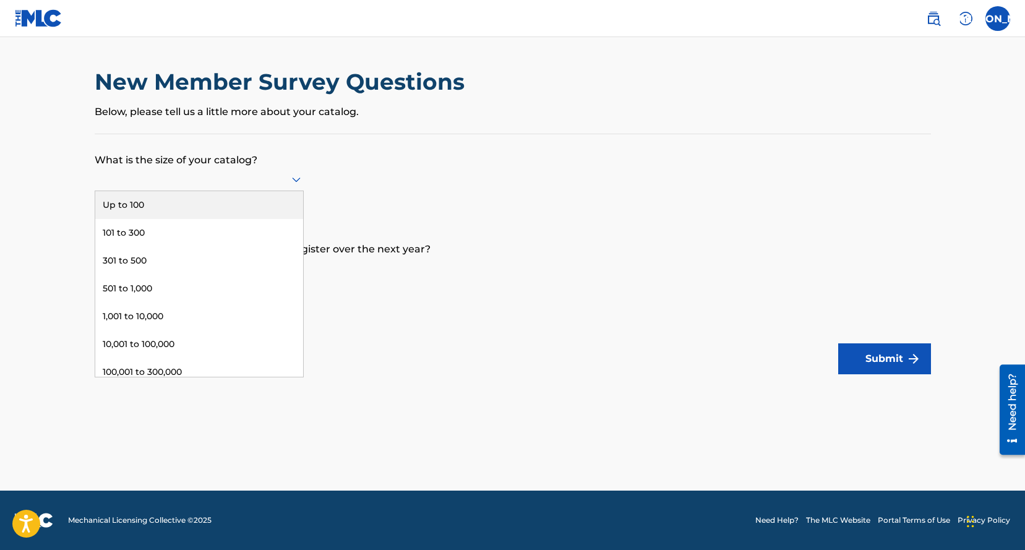
click at [176, 201] on div "Up to 100" at bounding box center [199, 205] width 208 height 28
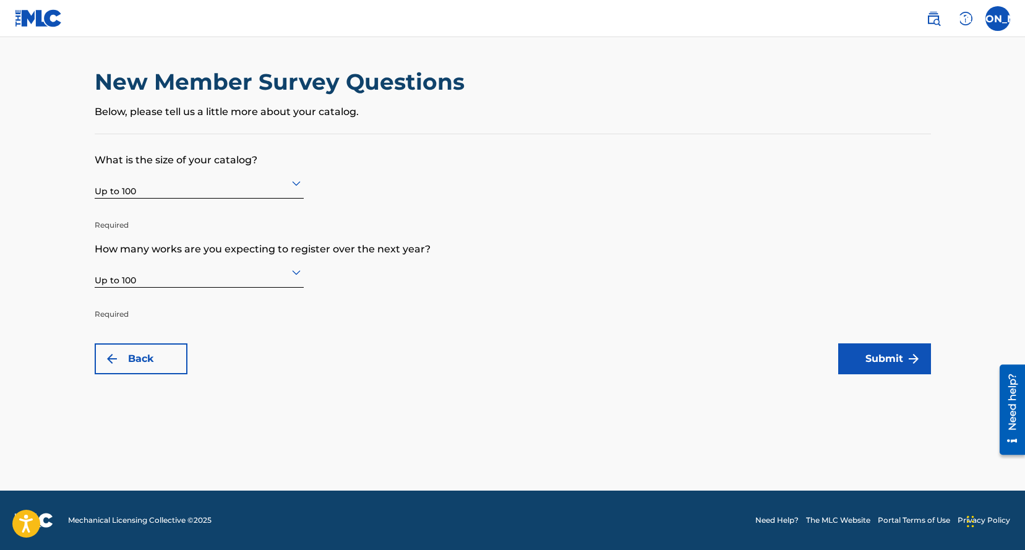
click at [860, 360] on button "Submit" at bounding box center [884, 358] width 93 height 31
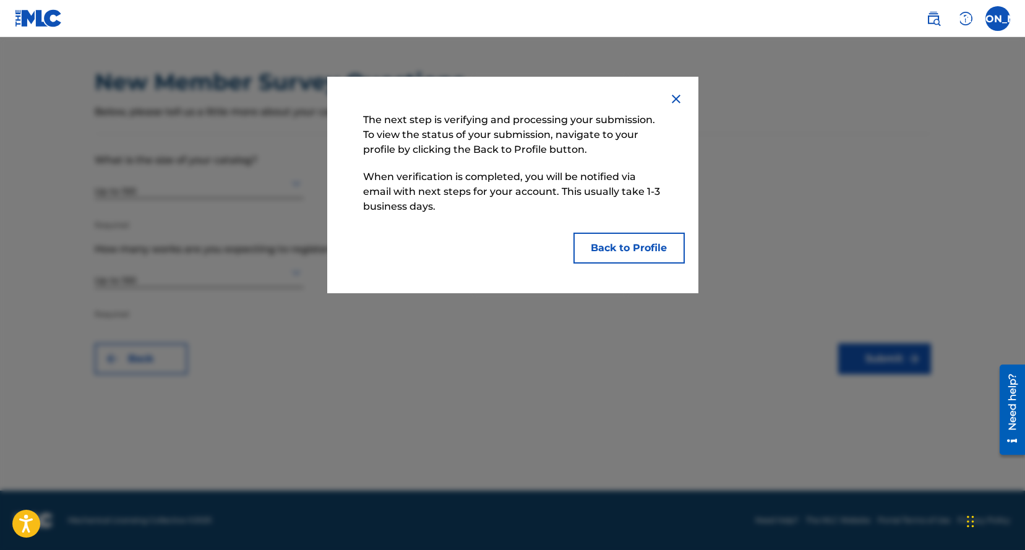
click at [643, 250] on button "Back to Profile" at bounding box center [628, 248] width 111 height 31
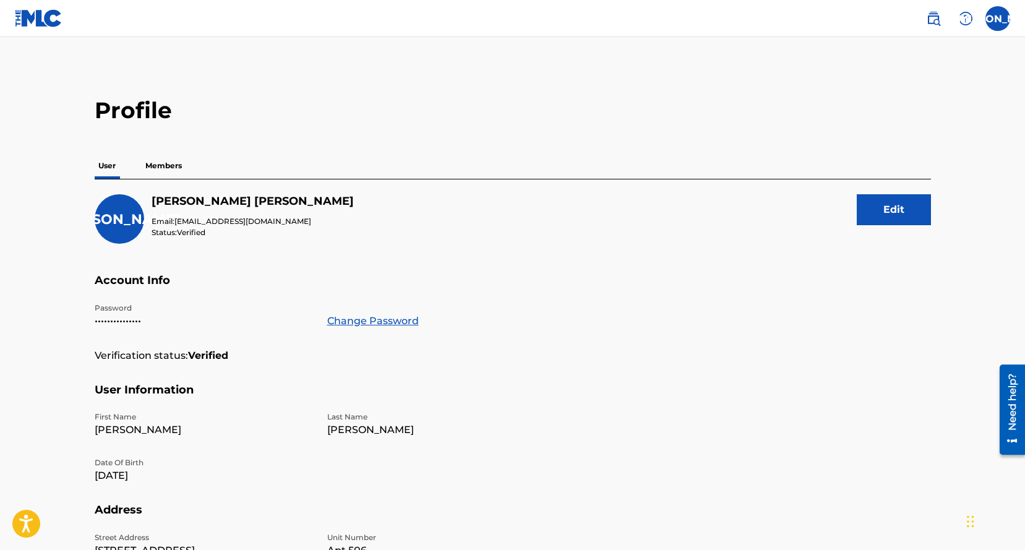
click at [173, 165] on p "Members" at bounding box center [164, 166] width 44 height 26
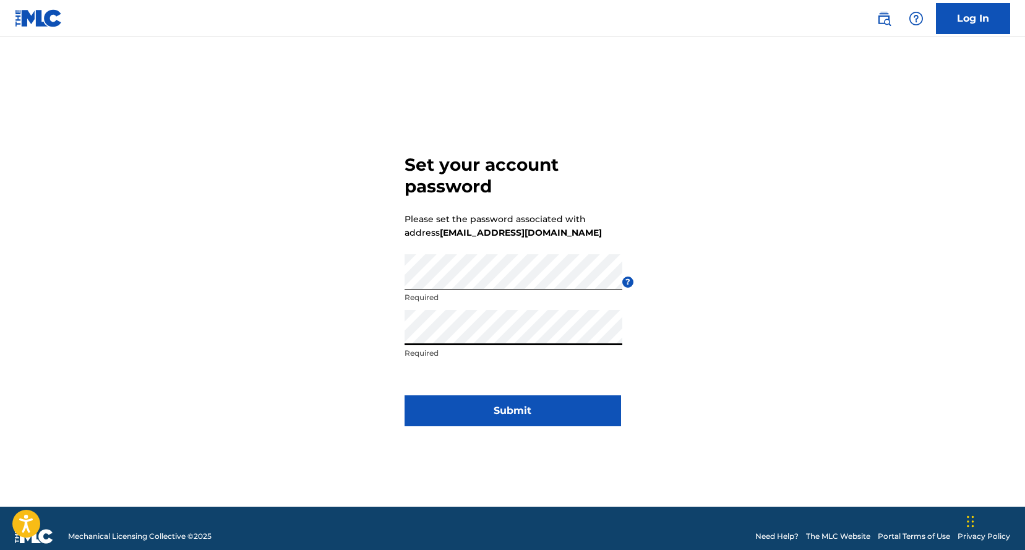
click at [533, 411] on button "Submit" at bounding box center [513, 410] width 217 height 31
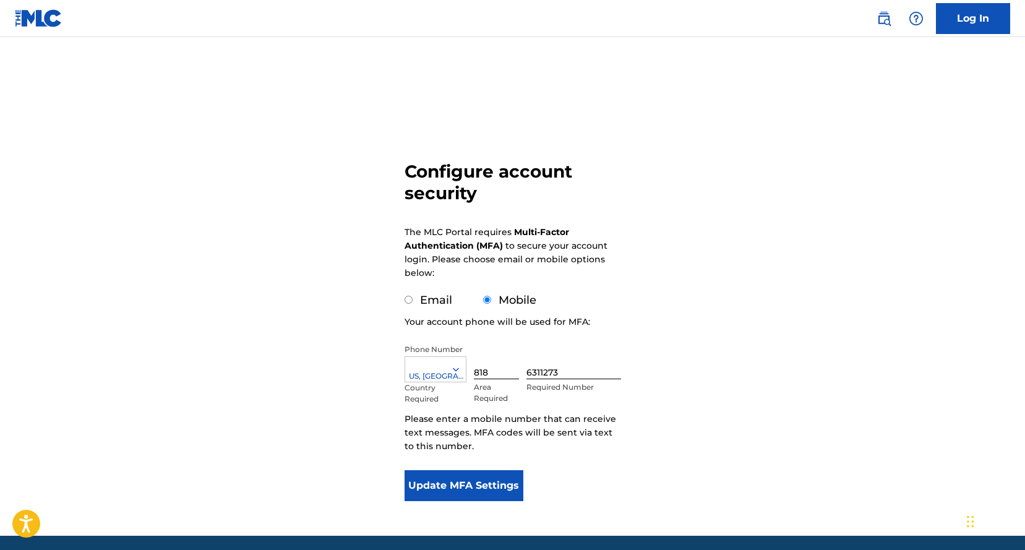
scroll to position [45, 0]
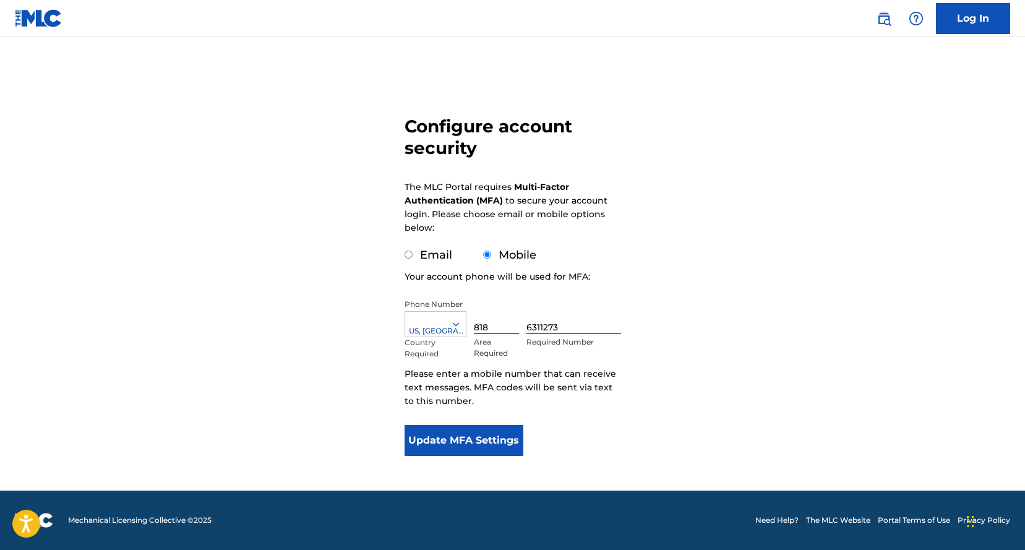
click at [469, 442] on button "Update MFA Settings" at bounding box center [464, 440] width 119 height 31
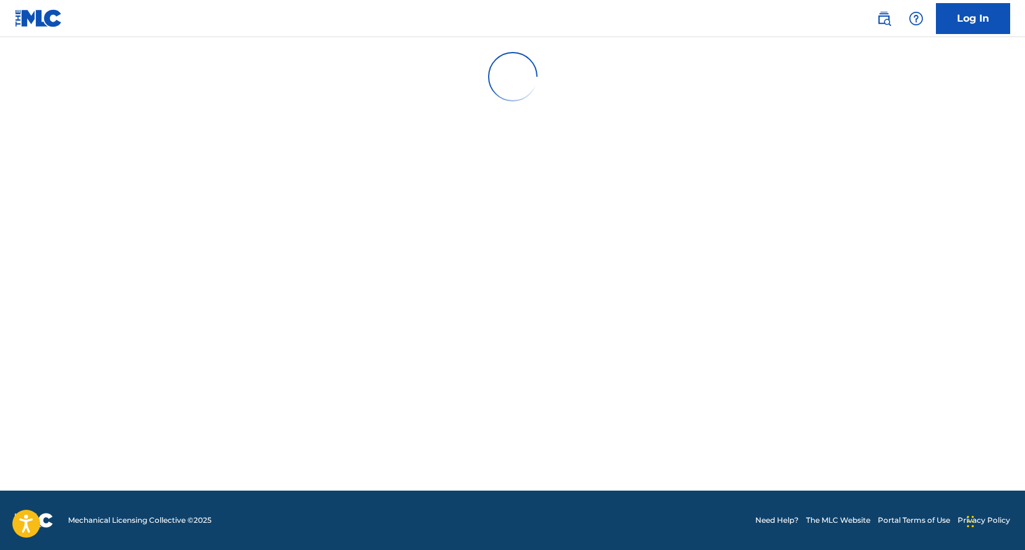
scroll to position [0, 0]
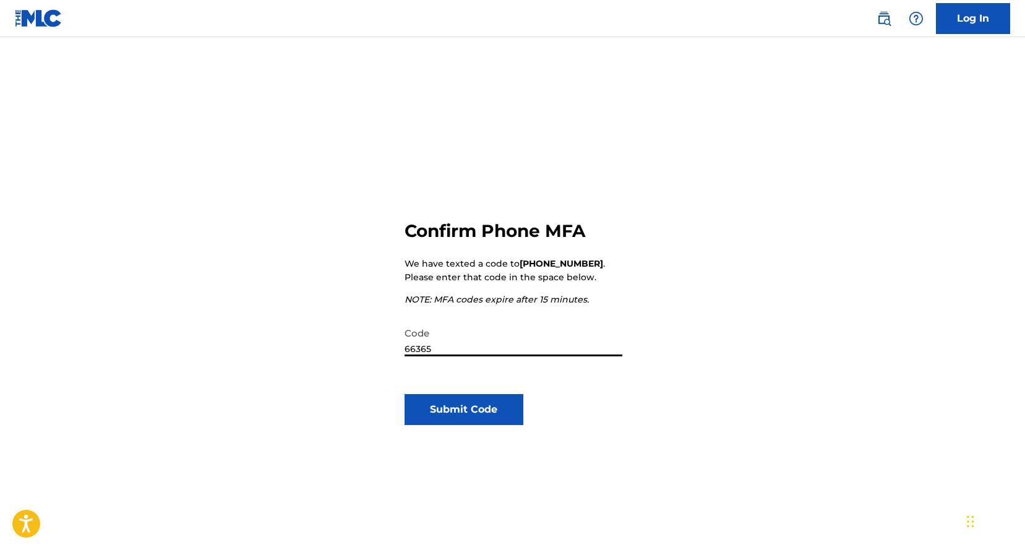
type input "663658"
click at [492, 403] on button "Submit Code" at bounding box center [464, 409] width 119 height 31
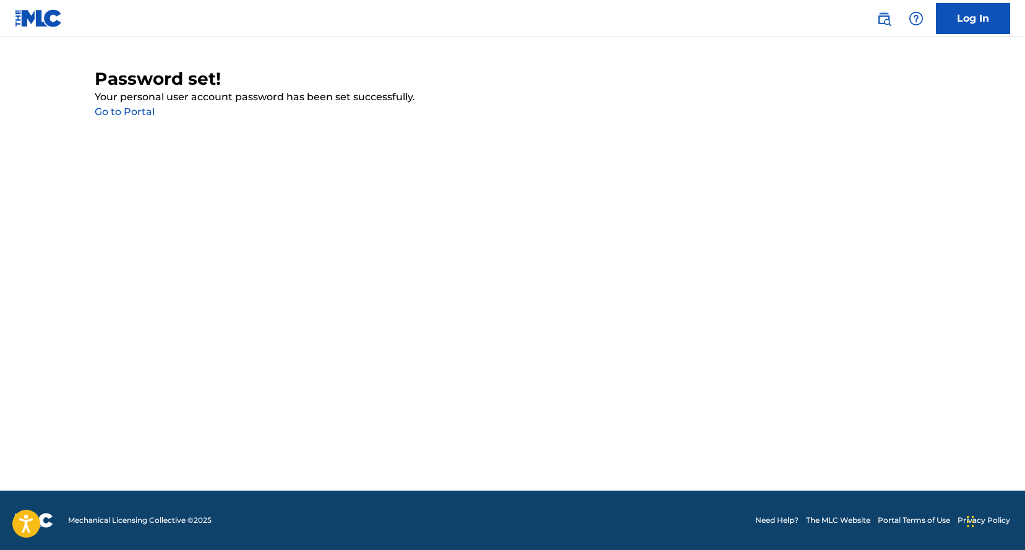
click at [127, 114] on link "Go to Portal" at bounding box center [125, 112] width 60 height 12
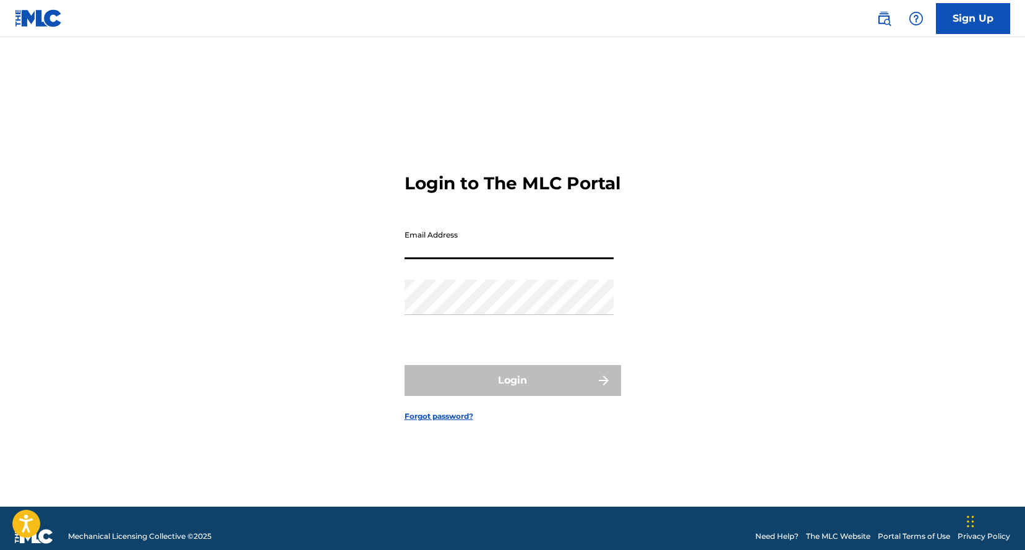
click at [427, 252] on input "Email Address" at bounding box center [509, 241] width 209 height 35
type input "[EMAIL_ADDRESS][DOMAIN_NAME]"
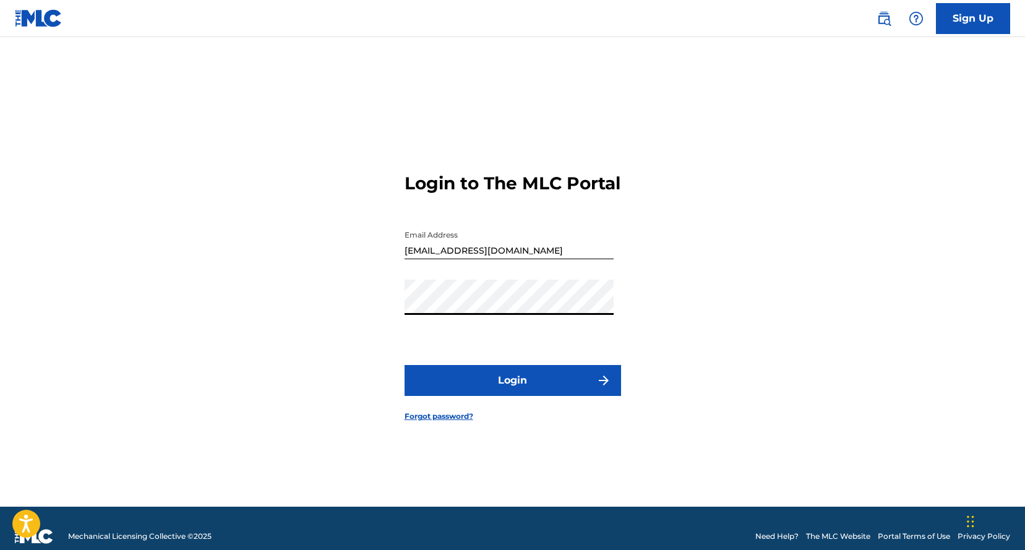
click at [510, 387] on button "Login" at bounding box center [513, 380] width 217 height 31
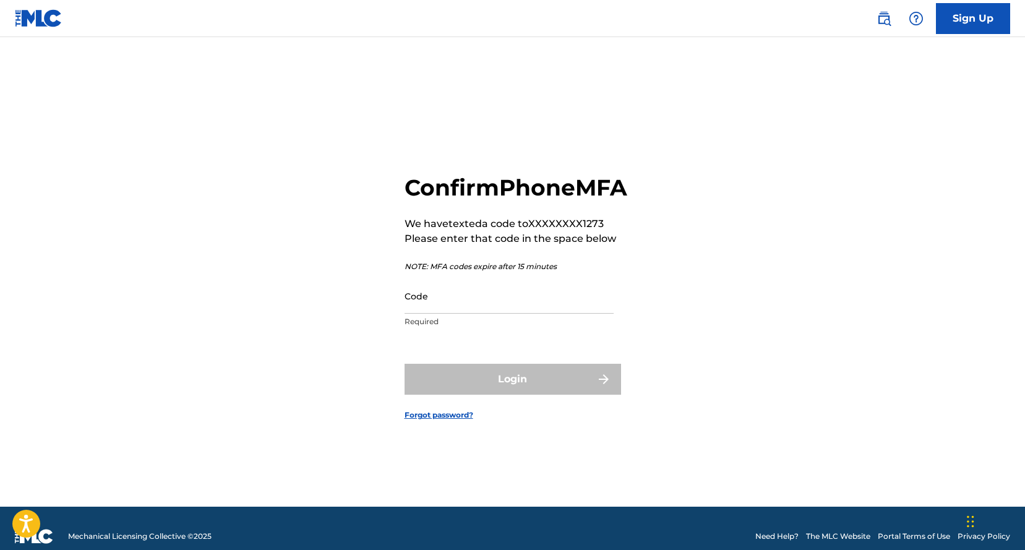
click at [481, 312] on input "Code" at bounding box center [509, 295] width 209 height 35
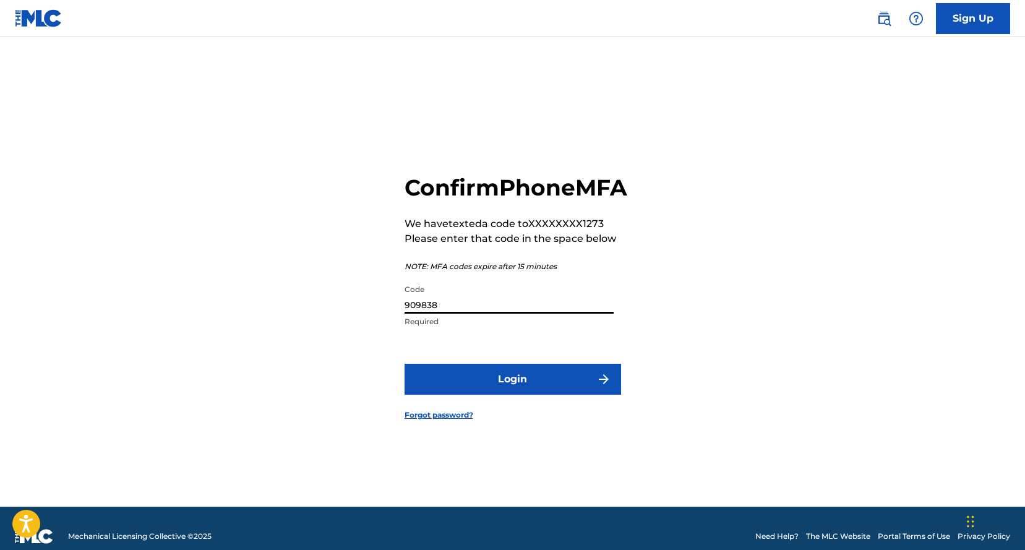
type input "909838"
click at [517, 395] on button "Login" at bounding box center [513, 379] width 217 height 31
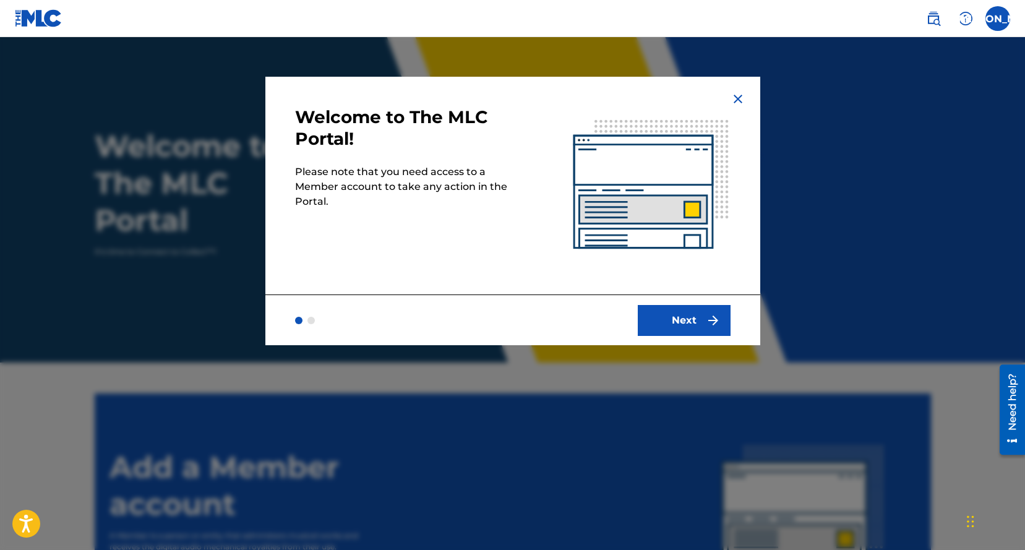
click at [685, 323] on button "Next" at bounding box center [684, 320] width 93 height 31
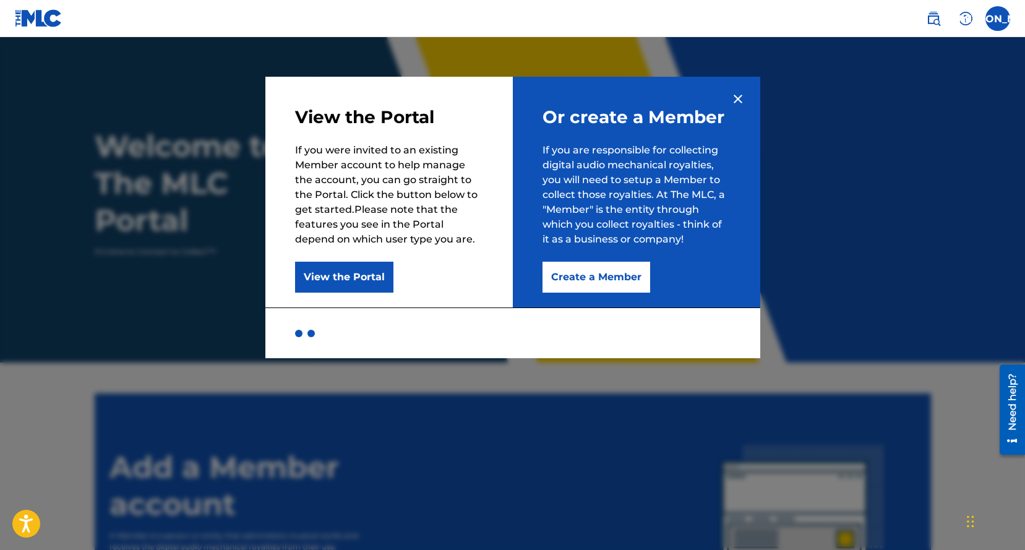
click at [620, 277] on button "Create a Member" at bounding box center [597, 277] width 108 height 31
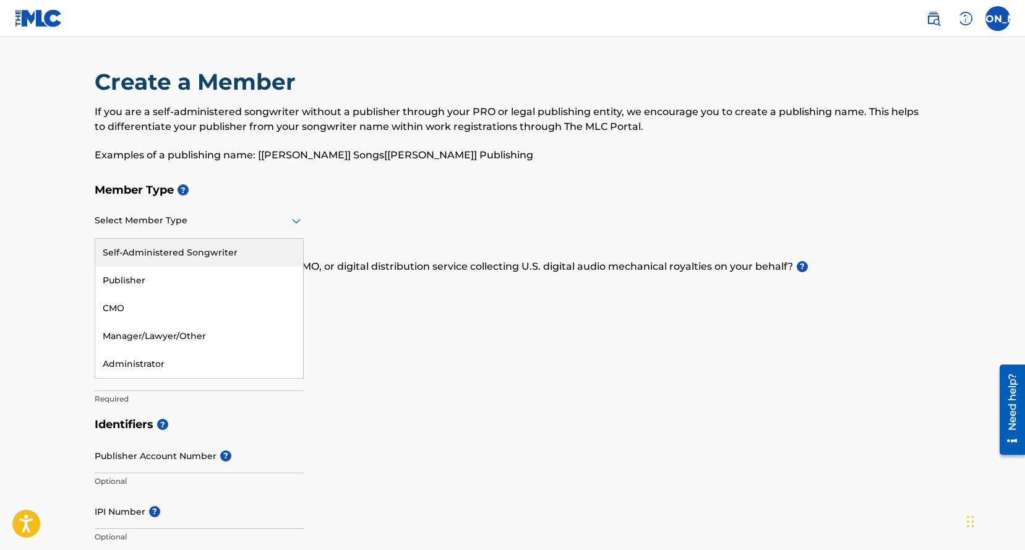
click at [256, 221] on div at bounding box center [199, 220] width 209 height 15
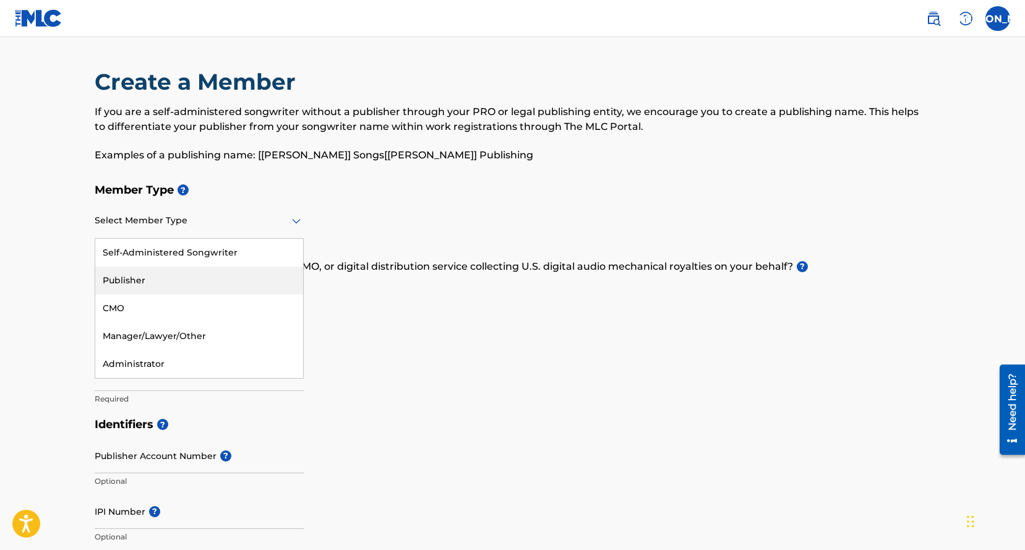
click at [232, 272] on div "Publisher" at bounding box center [199, 281] width 208 height 28
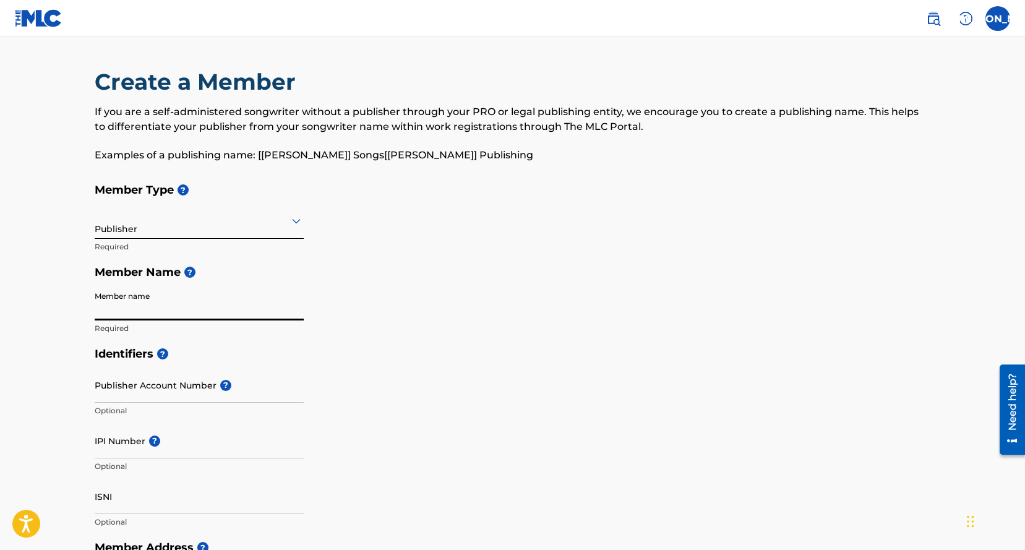
click at [164, 307] on input "Member name" at bounding box center [199, 302] width 209 height 35
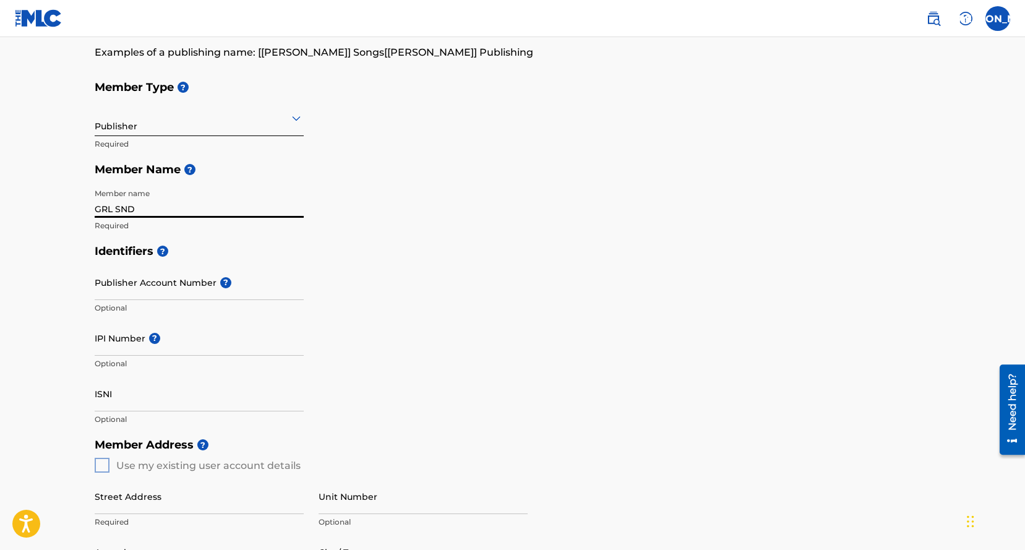
scroll to position [150, 0]
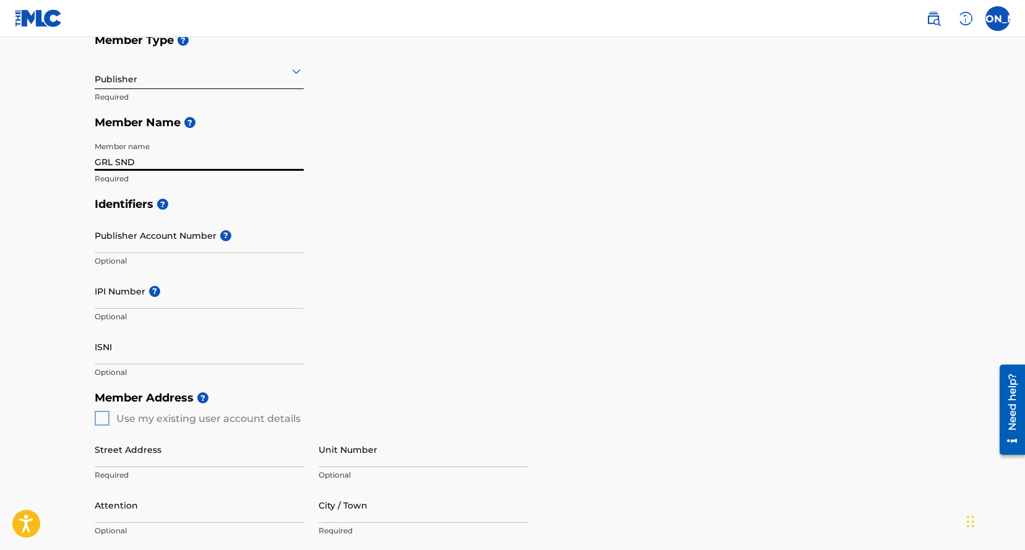
type input "GRL SND"
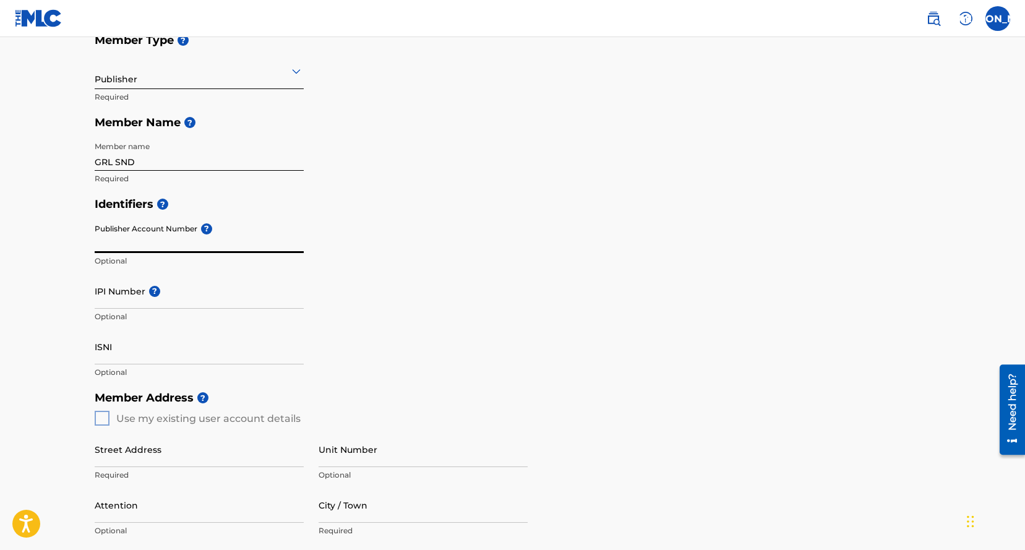
click at [180, 232] on input "Publisher Account Number ?" at bounding box center [199, 235] width 209 height 35
